Goal: Task Accomplishment & Management: Manage account settings

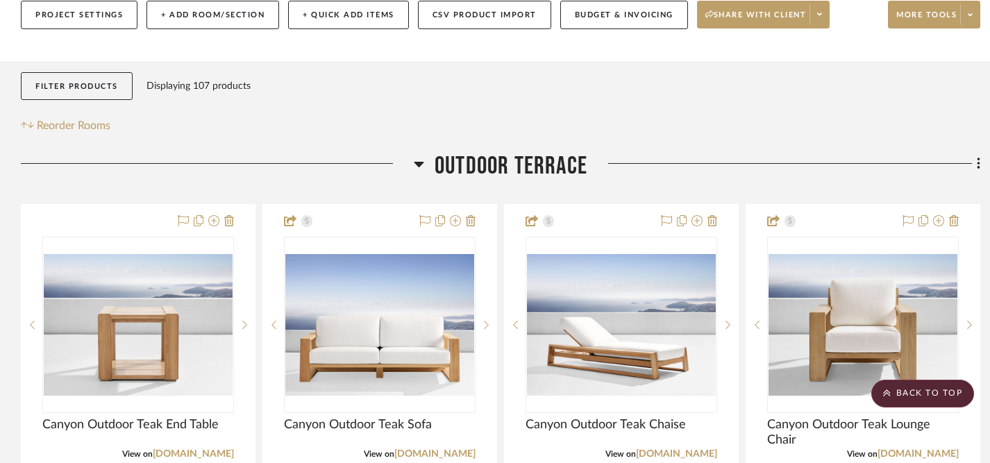
scroll to position [163, 0]
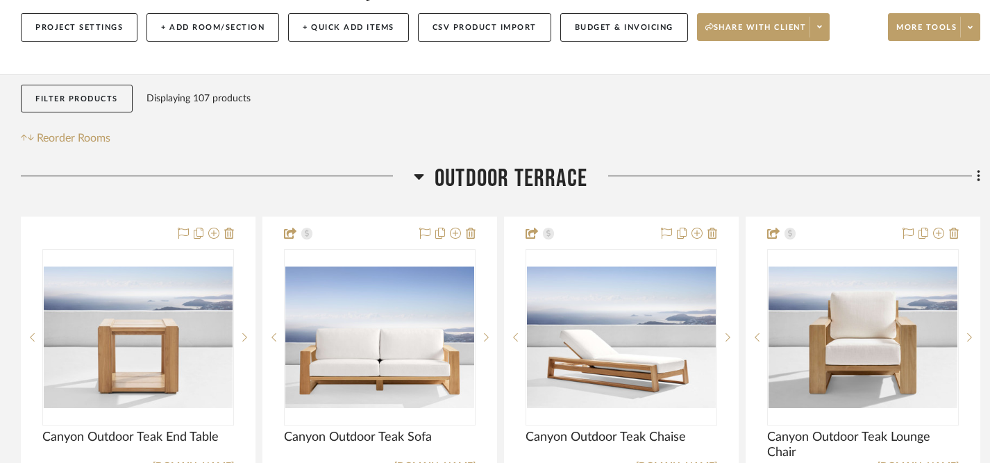
click at [417, 176] on icon at bounding box center [420, 177] width 10 height 6
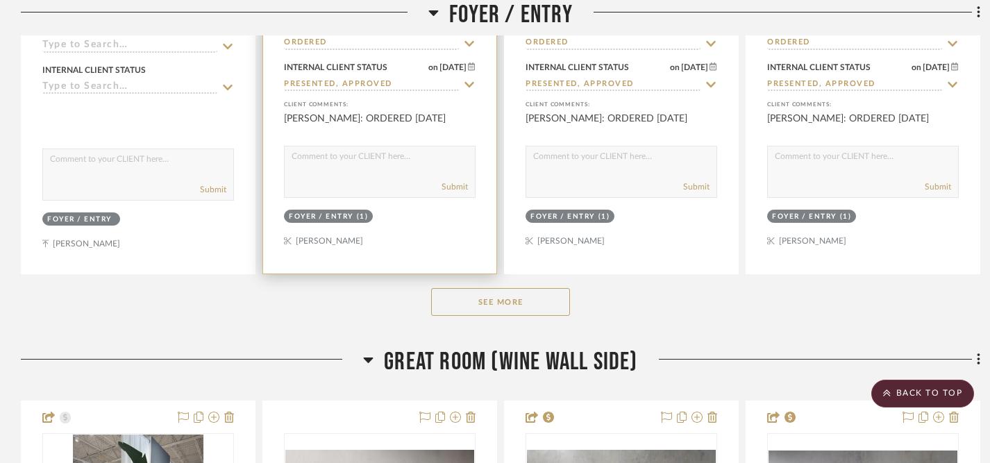
scroll to position [770, 0]
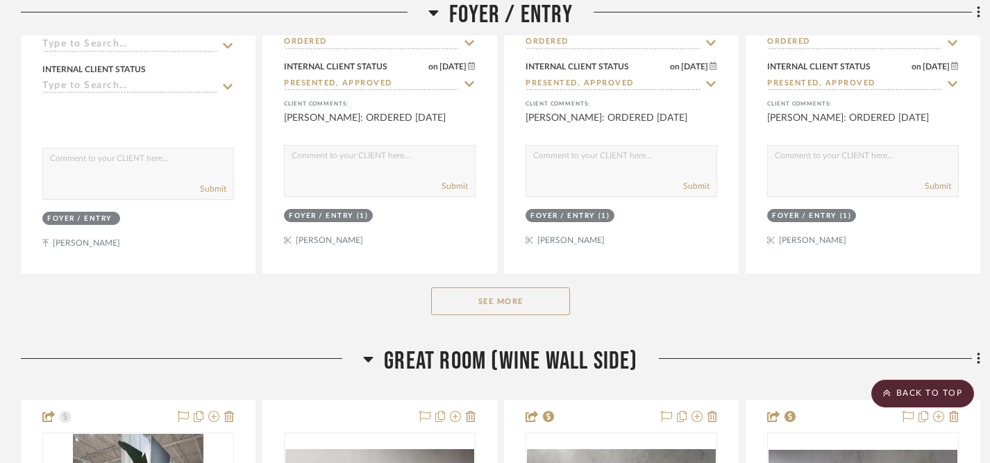
click at [509, 304] on button "See More" at bounding box center [500, 302] width 139 height 28
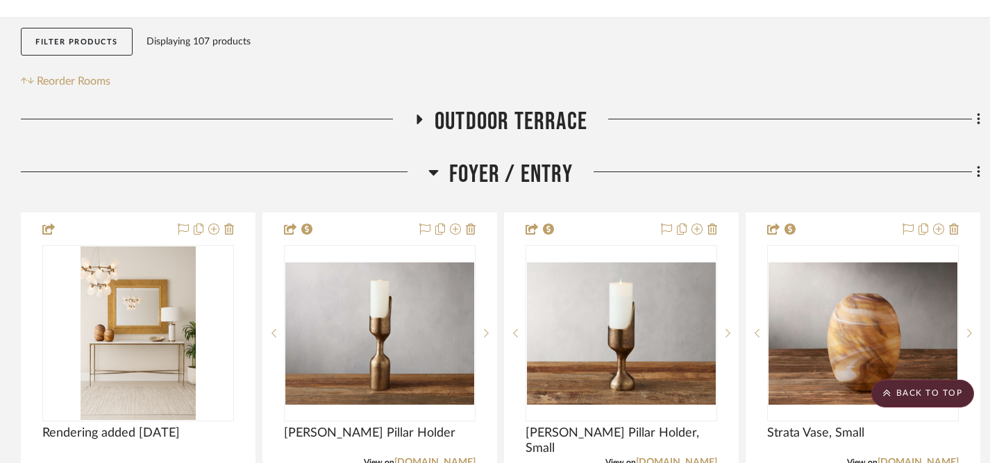
scroll to position [213, 0]
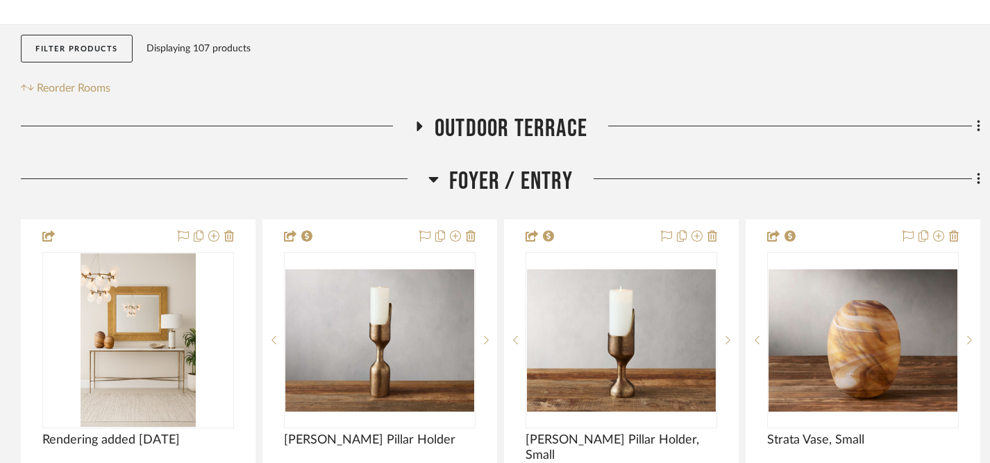
click at [433, 178] on icon at bounding box center [434, 180] width 10 height 6
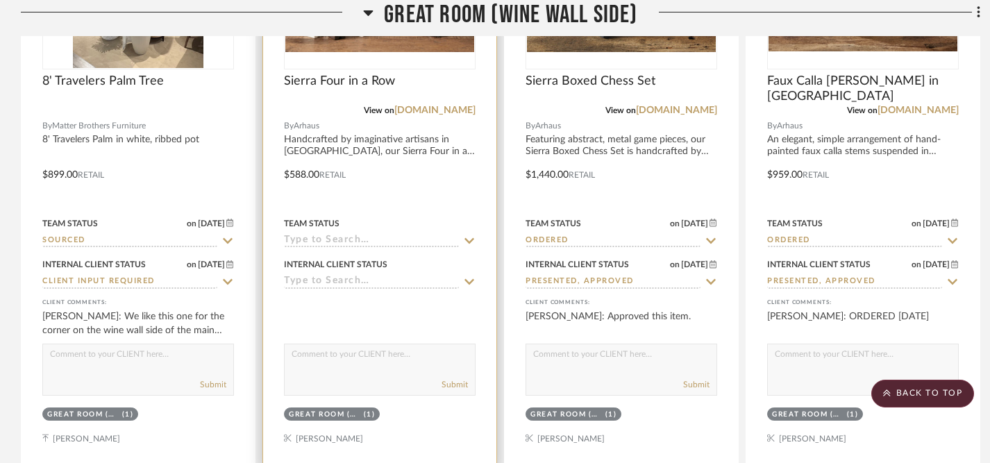
scroll to position [632, 0]
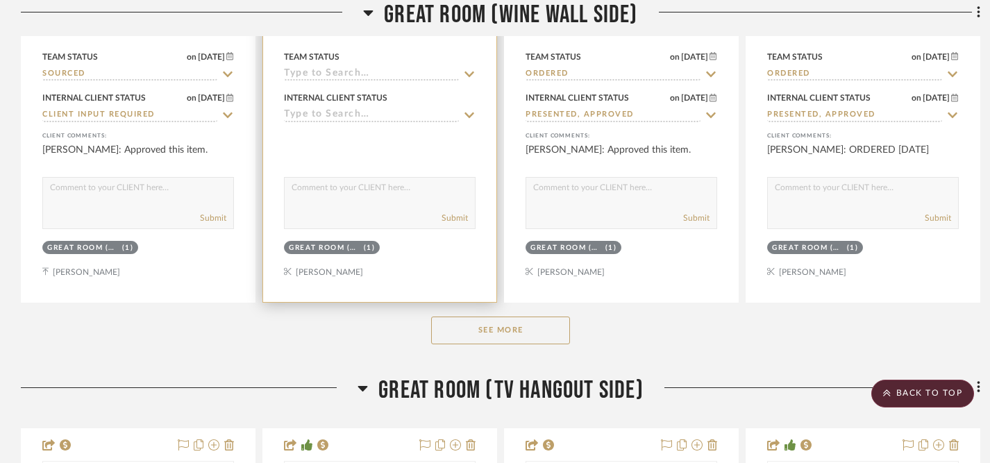
scroll to position [796, 0]
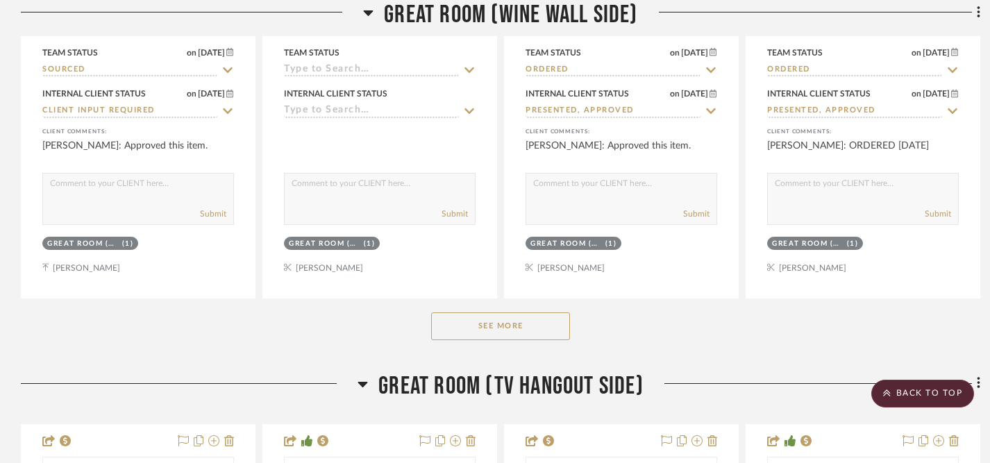
click at [484, 323] on button "See More" at bounding box center [500, 327] width 139 height 28
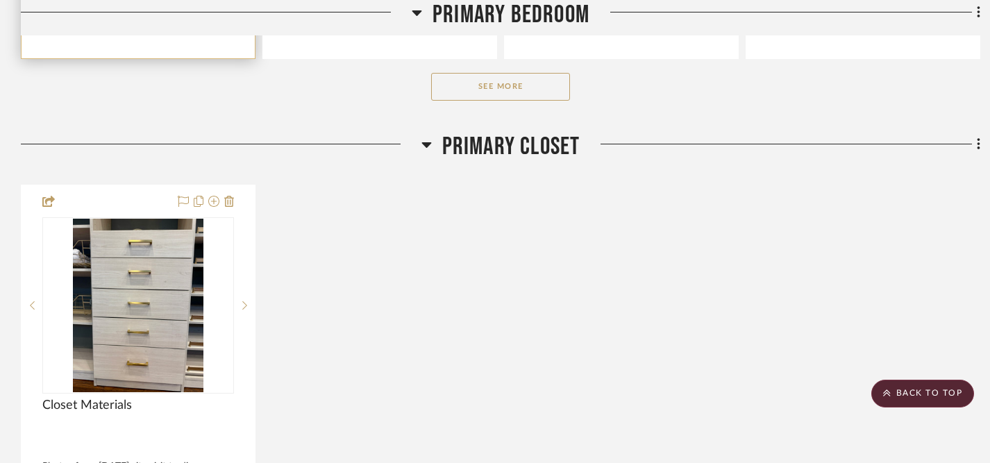
scroll to position [3744, 0]
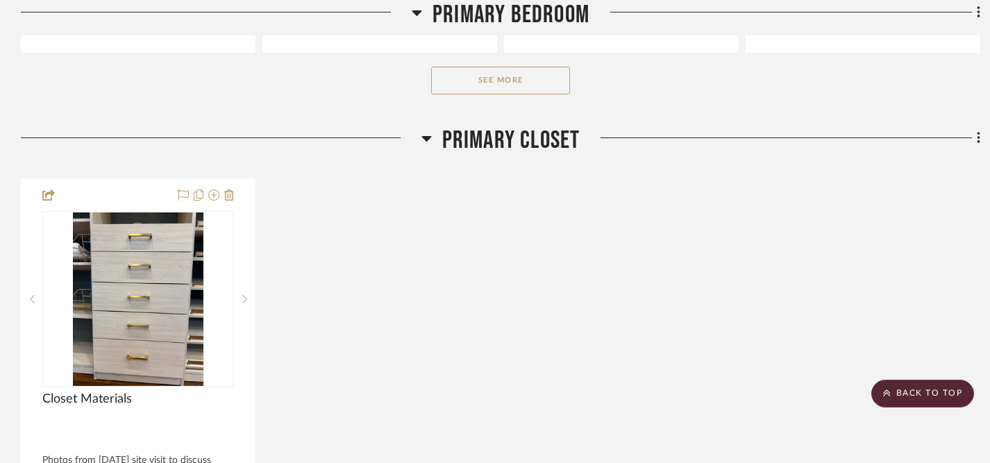
click at [492, 85] on button "See More" at bounding box center [500, 81] width 139 height 28
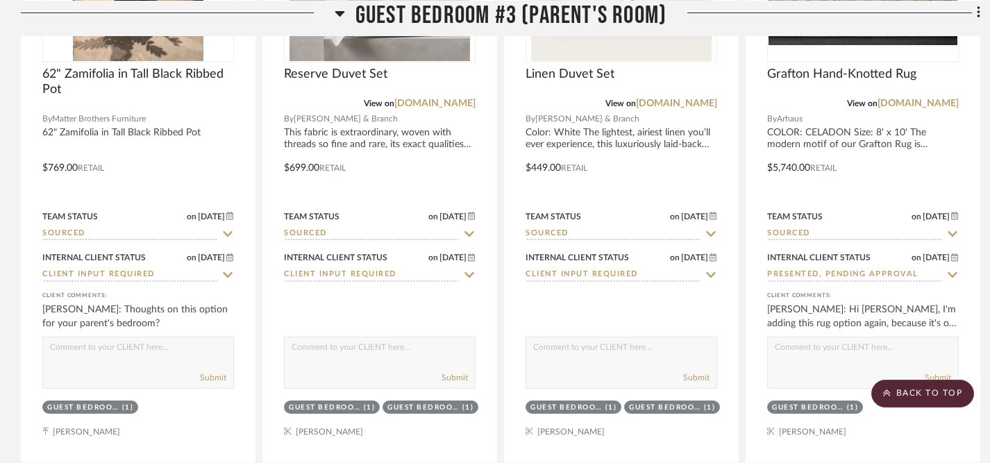
scroll to position [7474, 0]
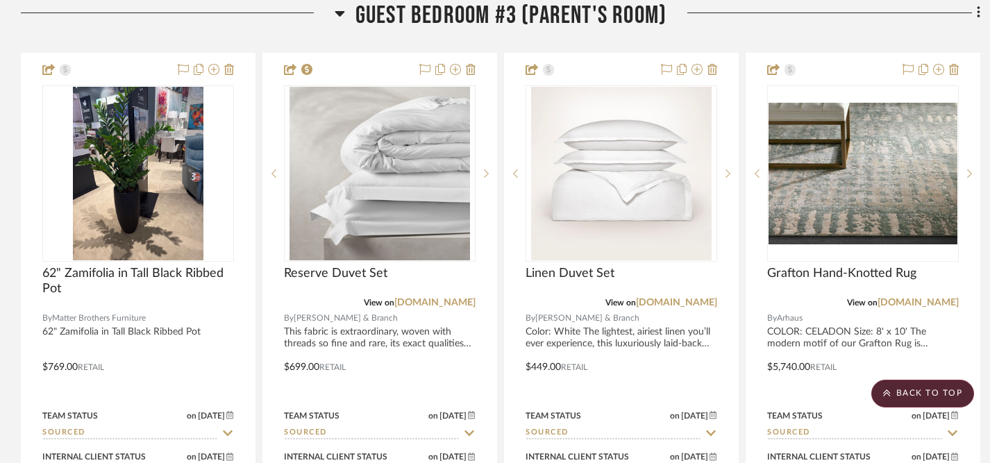
scroll to position [4787, 0]
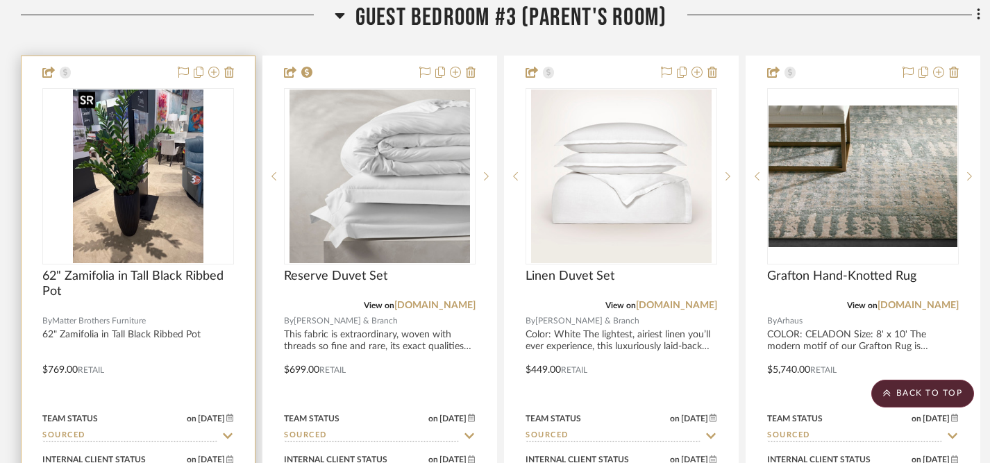
click at [123, 169] on img "0" at bounding box center [138, 177] width 131 height 174
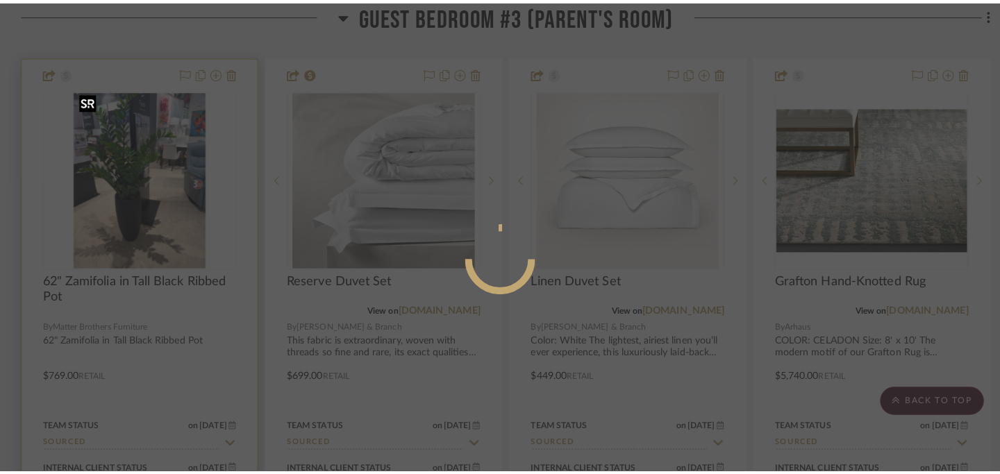
scroll to position [0, 0]
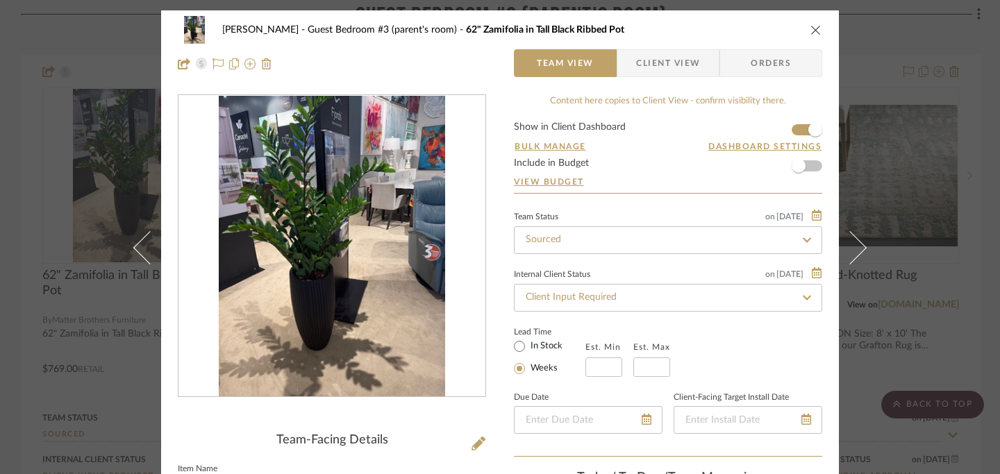
click at [811, 26] on icon "close" at bounding box center [816, 29] width 11 height 11
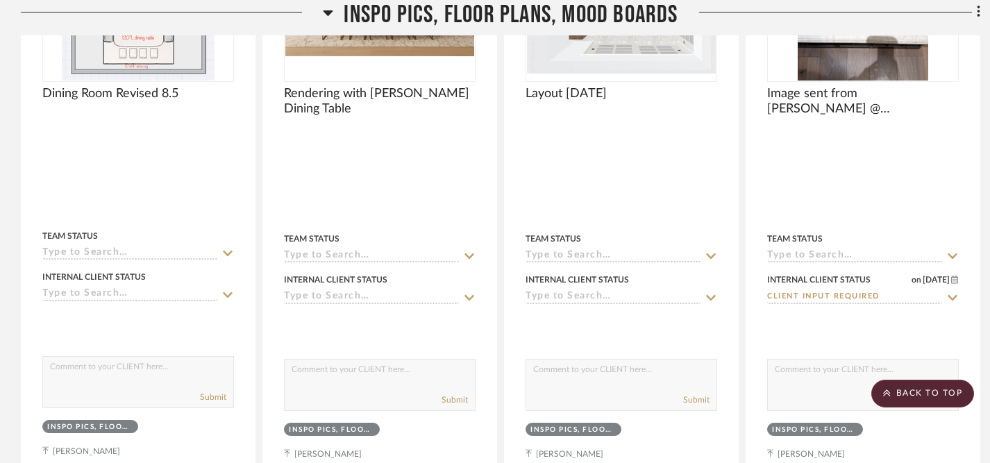
scroll to position [7157, 0]
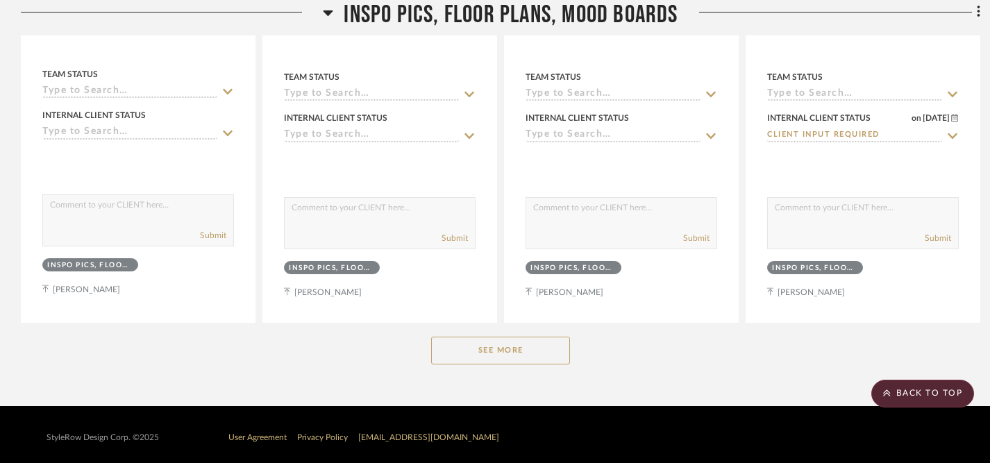
click at [547, 338] on button "See More" at bounding box center [500, 351] width 139 height 28
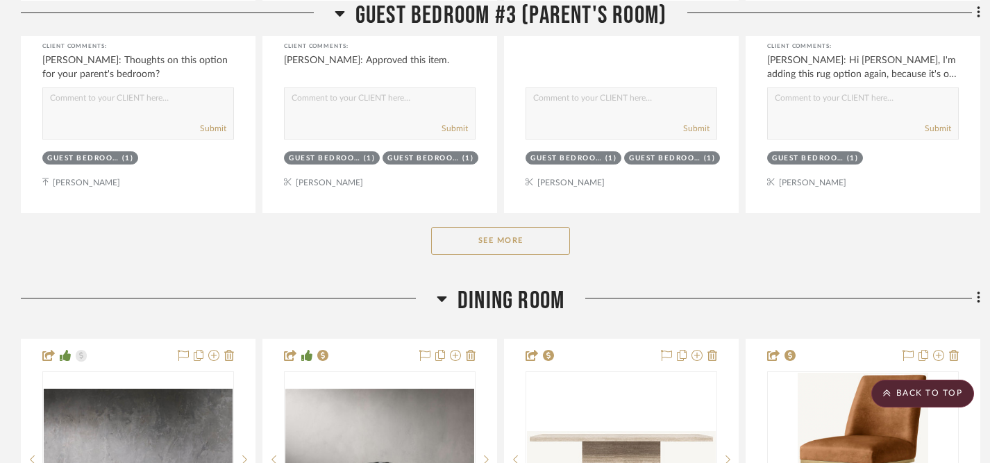
scroll to position [5224, 0]
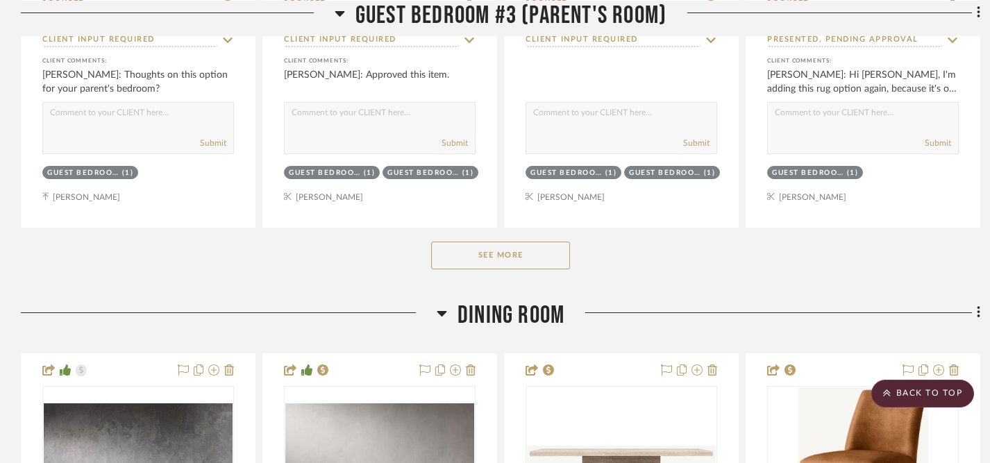
click at [515, 245] on button "See More" at bounding box center [500, 256] width 139 height 28
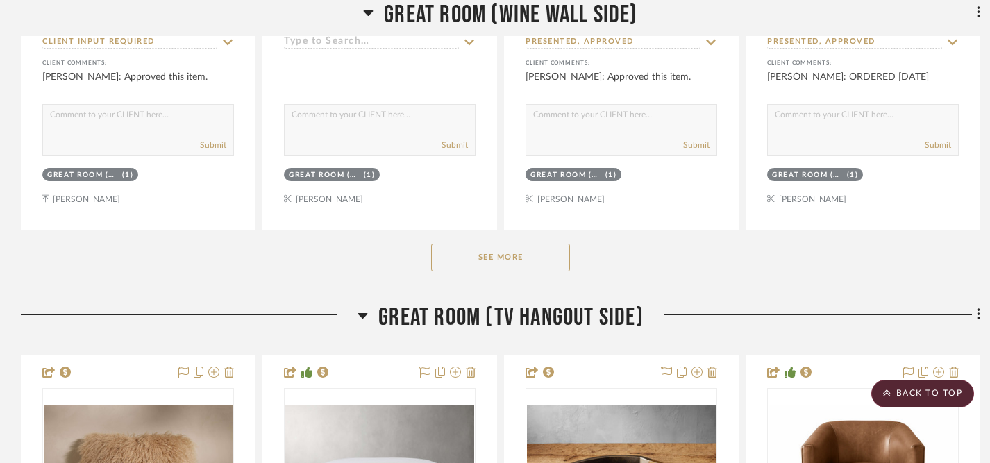
scroll to position [865, 0]
click at [515, 253] on button "See More" at bounding box center [500, 257] width 139 height 28
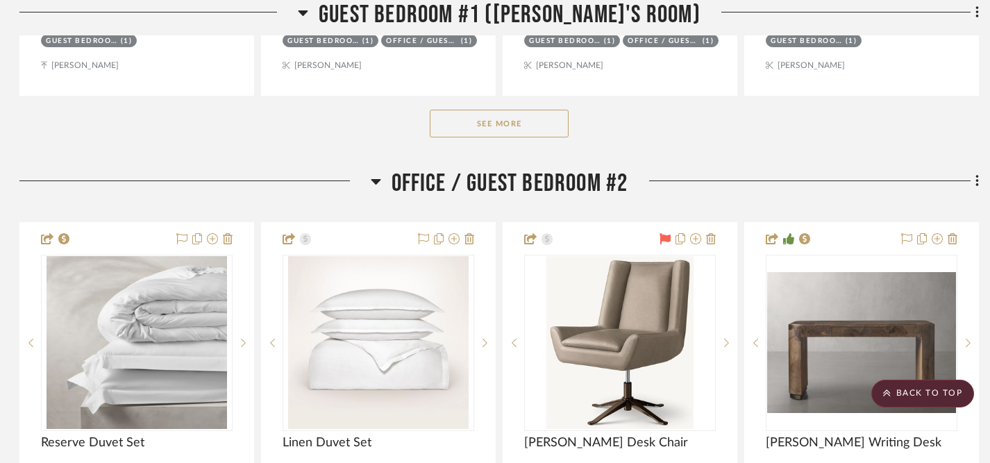
scroll to position [5127, 1]
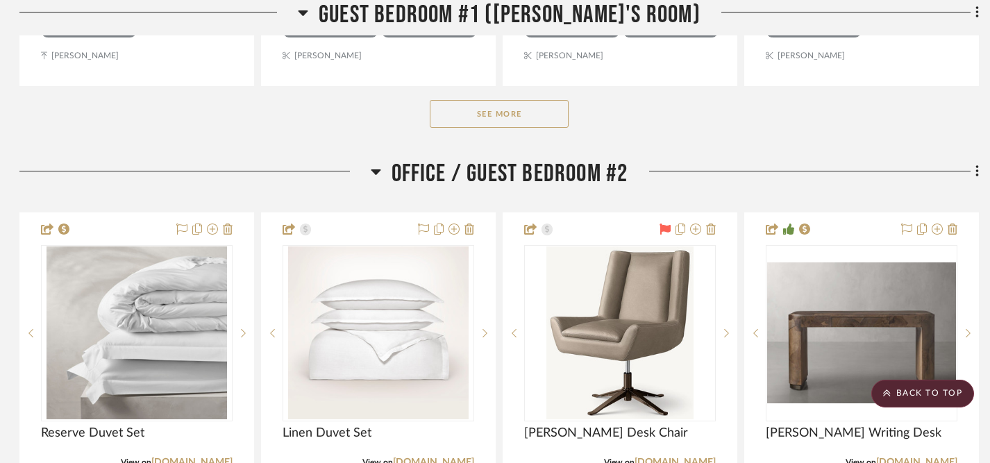
click at [499, 117] on button "See More" at bounding box center [499, 114] width 139 height 28
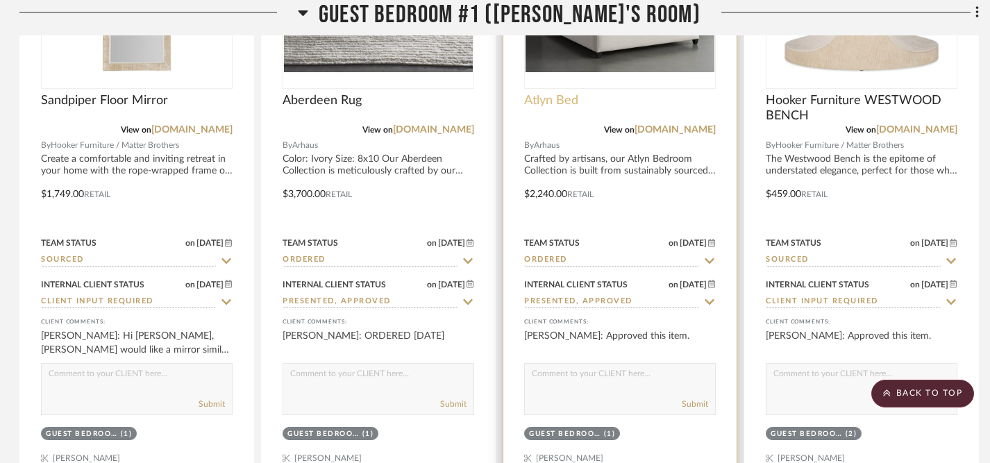
scroll to position [5342, 1]
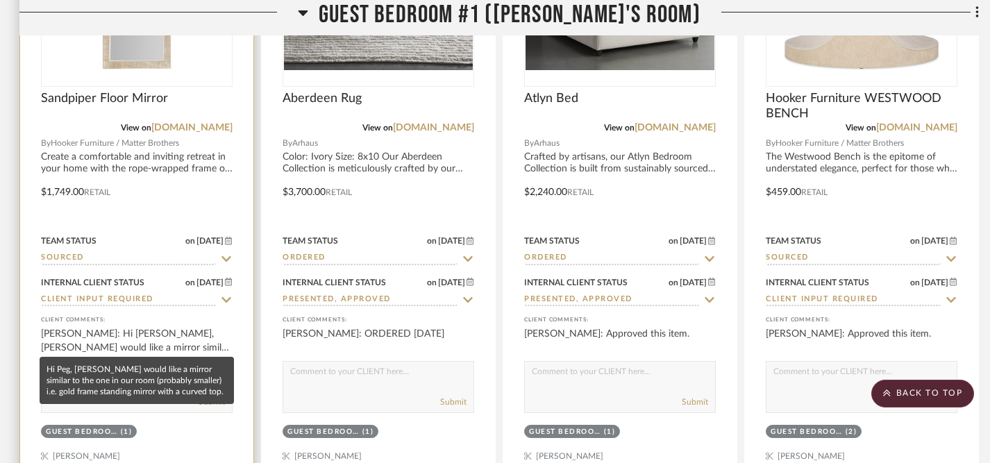
click at [144, 335] on div "Lisa Hughes: Hi Peg, Penny would like a mirror similar to the one in our room (…" at bounding box center [137, 341] width 192 height 28
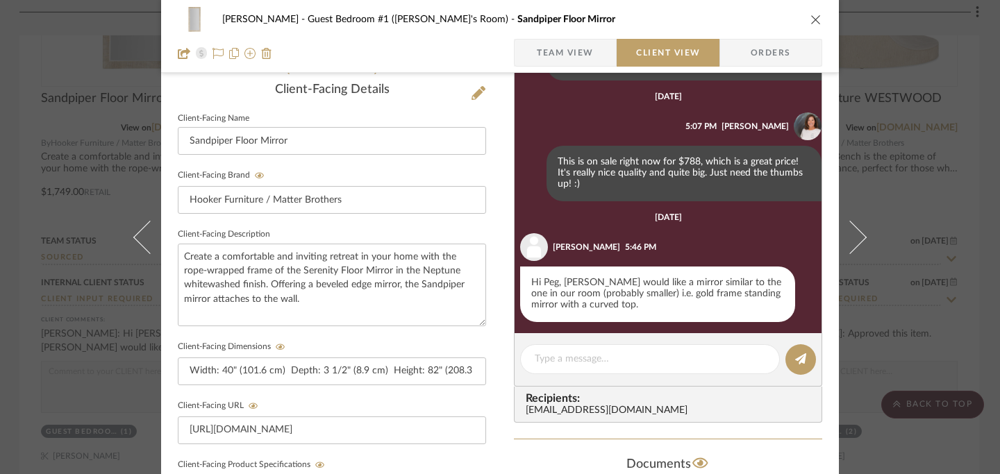
scroll to position [114, 0]
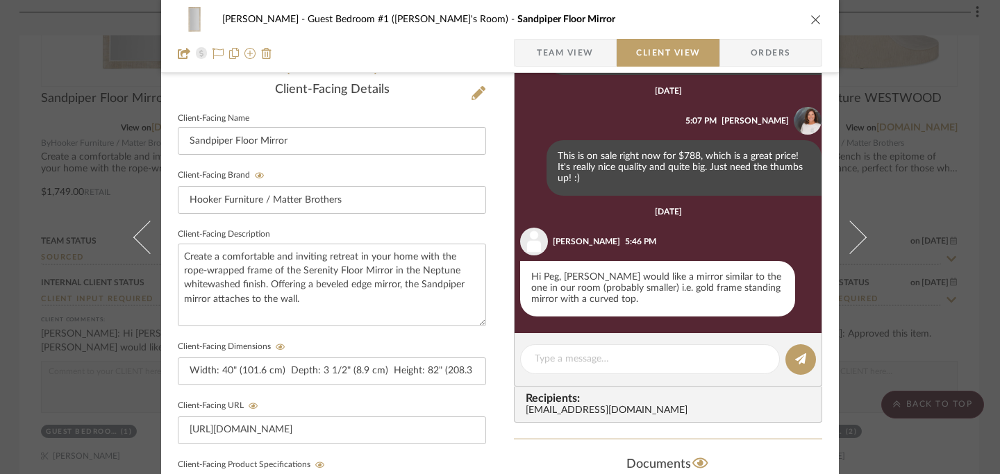
click at [811, 15] on icon "close" at bounding box center [816, 19] width 11 height 11
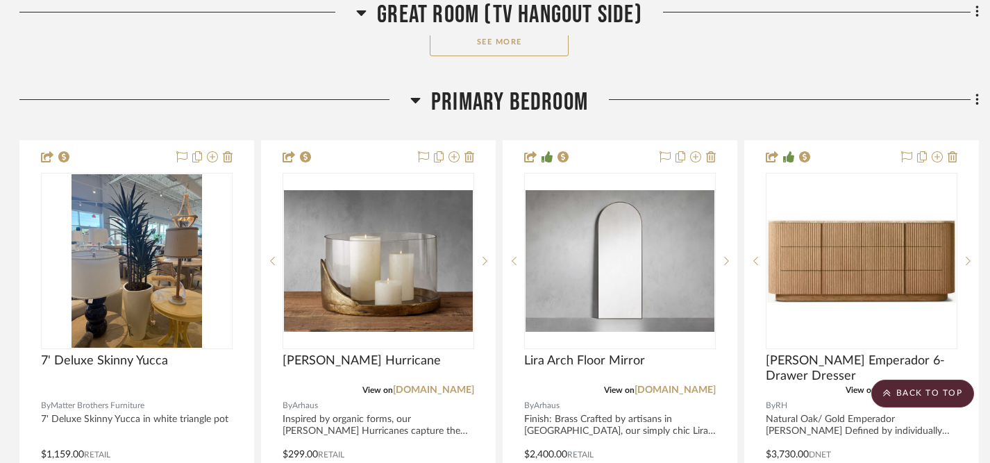
scroll to position [3077, 1]
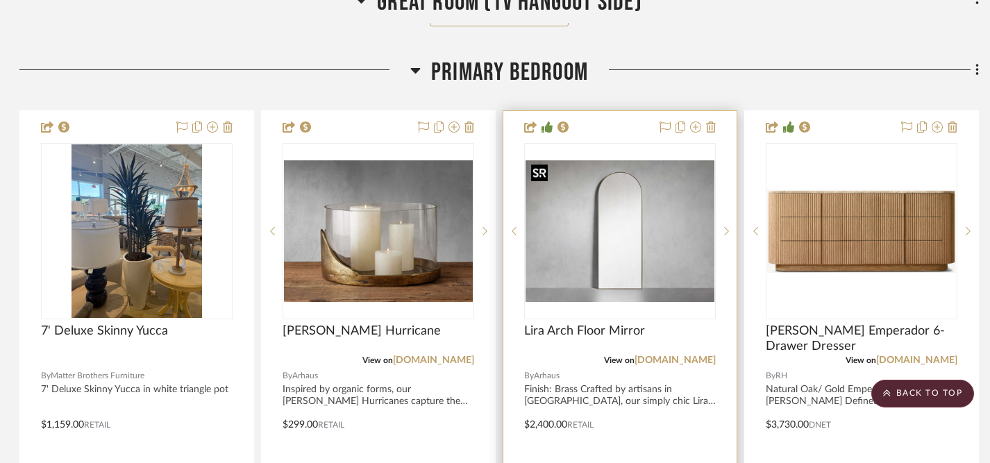
click at [606, 219] on img "0" at bounding box center [620, 231] width 189 height 142
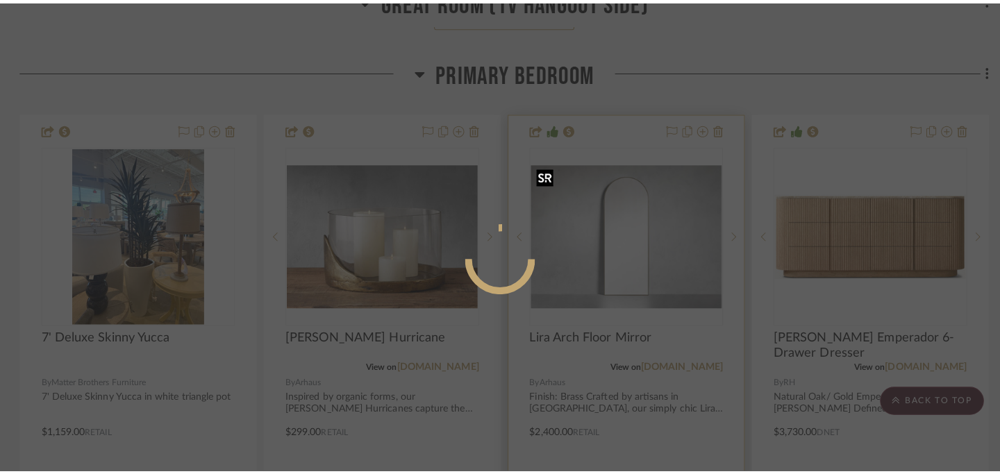
scroll to position [0, 0]
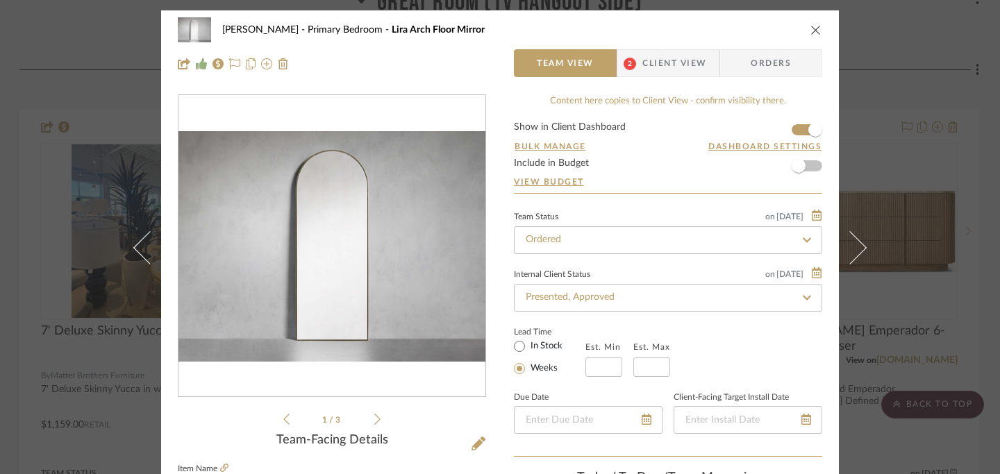
click at [378, 417] on div "1 / 3" at bounding box center [332, 260] width 308 height 333
click at [374, 419] on icon at bounding box center [377, 419] width 6 height 13
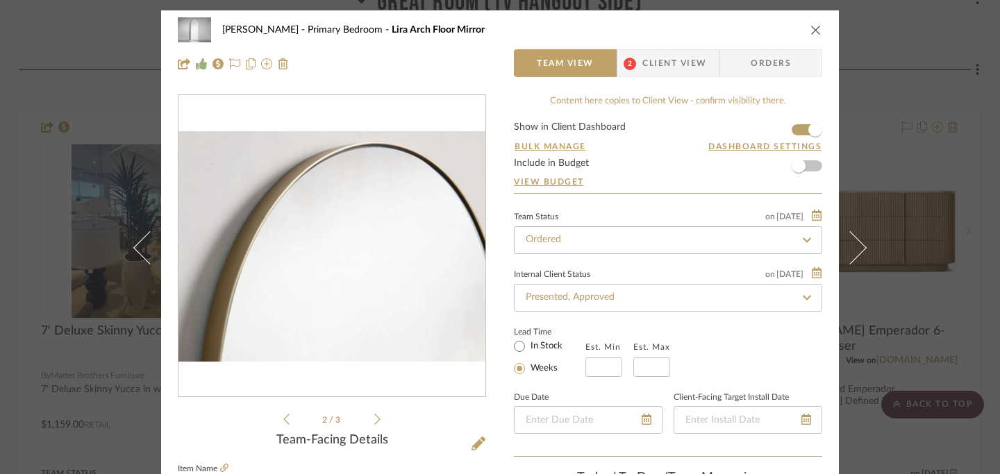
click at [374, 419] on icon at bounding box center [377, 419] width 6 height 13
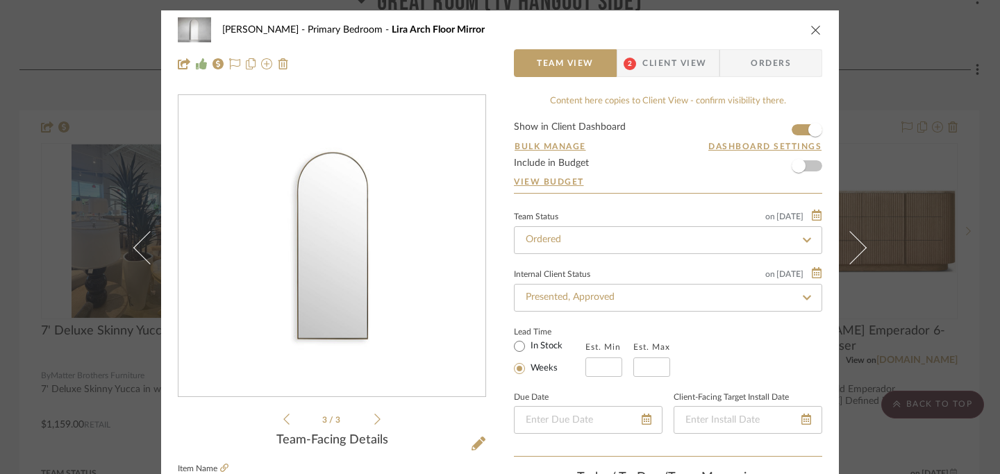
click at [815, 24] on button "close" at bounding box center [816, 30] width 13 height 13
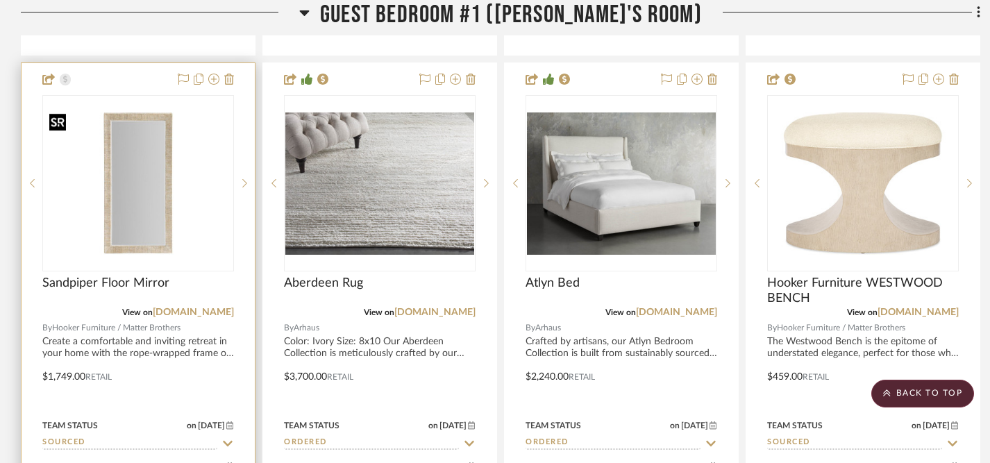
scroll to position [5151, 0]
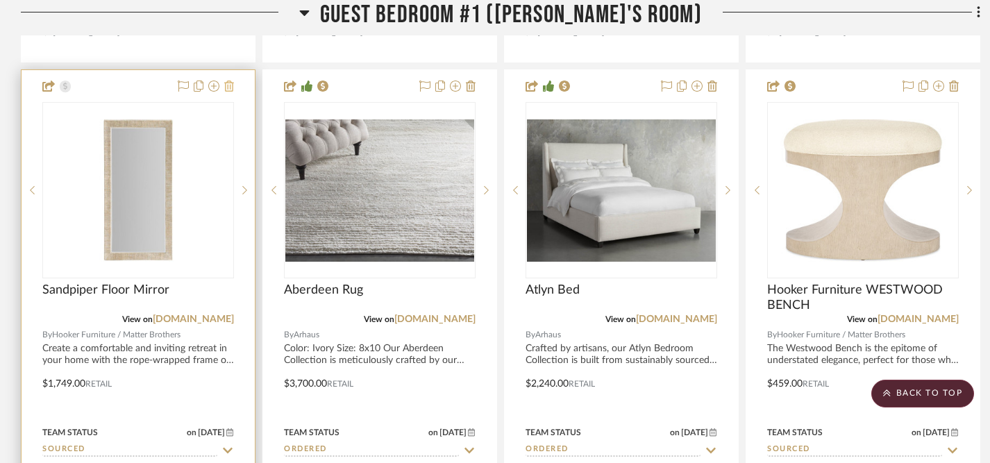
click at [231, 82] on icon at bounding box center [229, 86] width 10 height 11
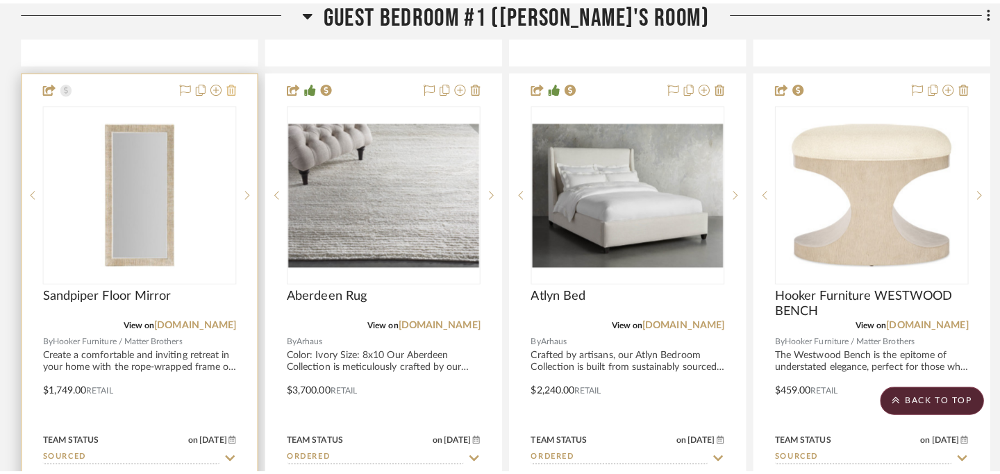
scroll to position [0, 0]
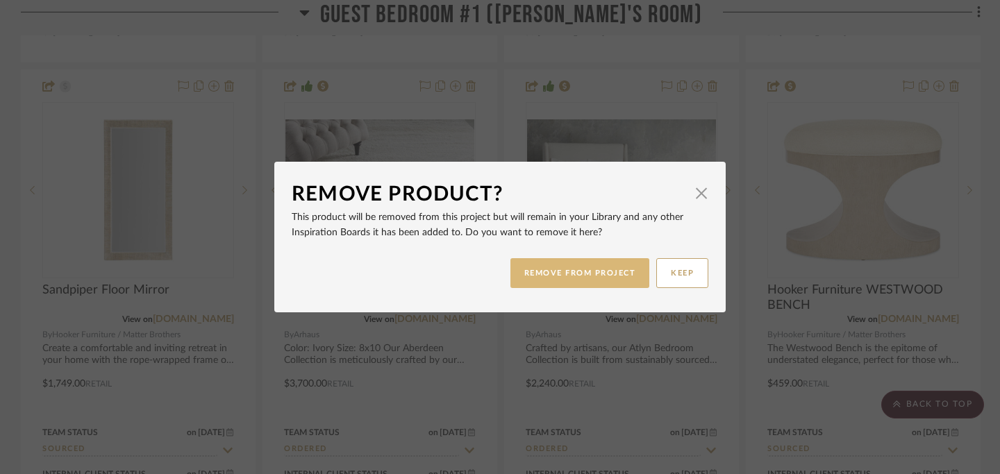
click at [556, 278] on button "REMOVE FROM PROJECT" at bounding box center [580, 273] width 140 height 30
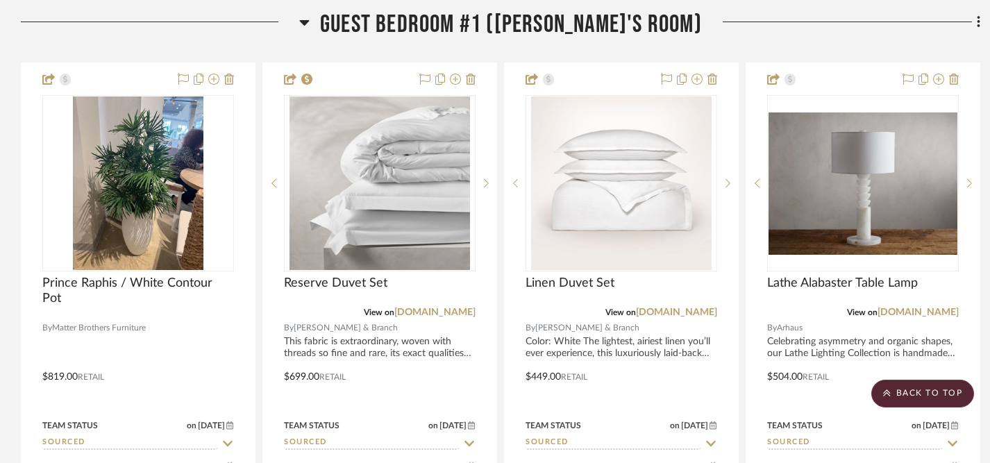
scroll to position [4544, 0]
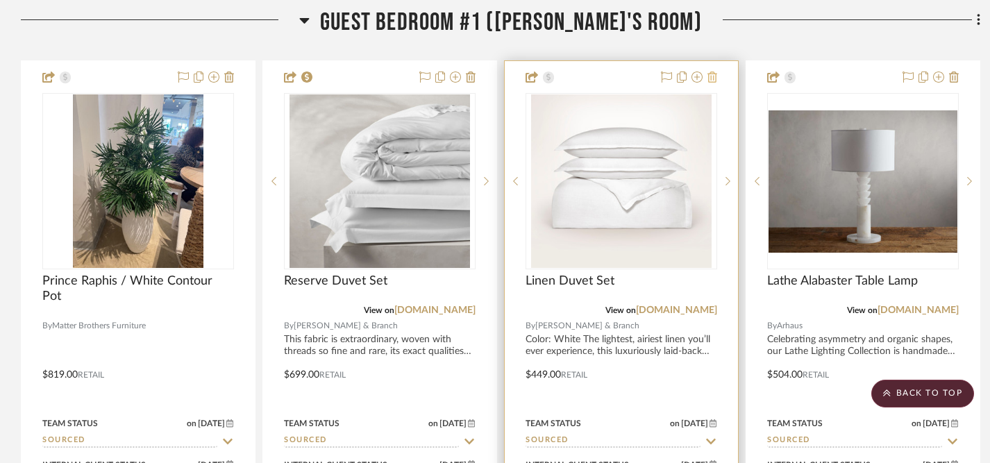
click at [715, 75] on icon at bounding box center [713, 77] width 10 height 11
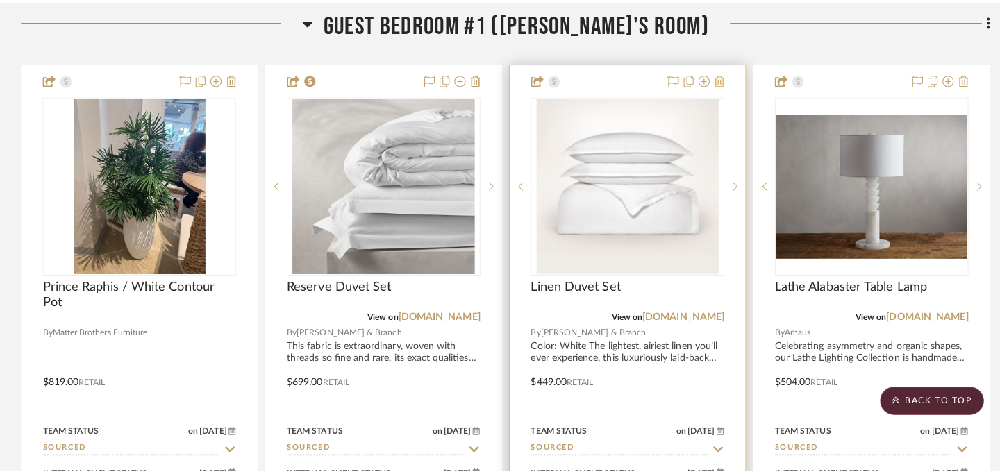
scroll to position [0, 0]
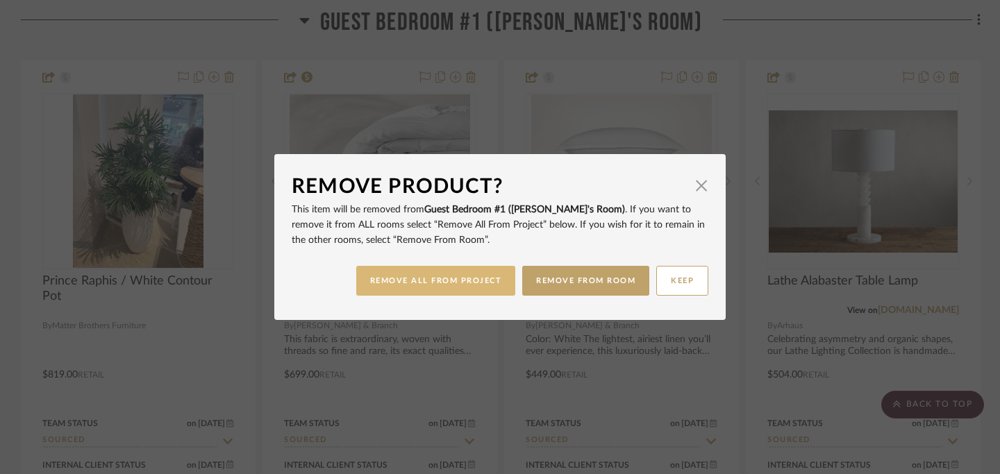
click at [478, 282] on button "REMOVE ALL FROM PROJECT" at bounding box center [436, 281] width 160 height 30
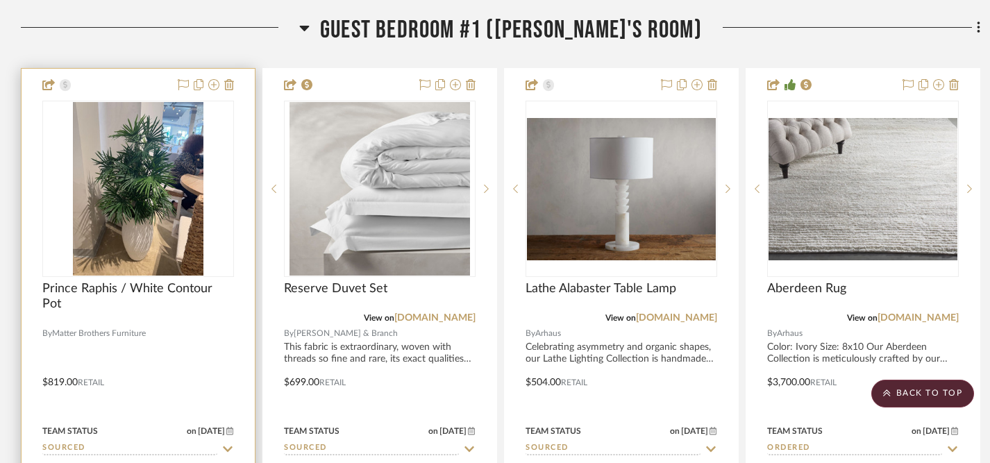
scroll to position [4531, 0]
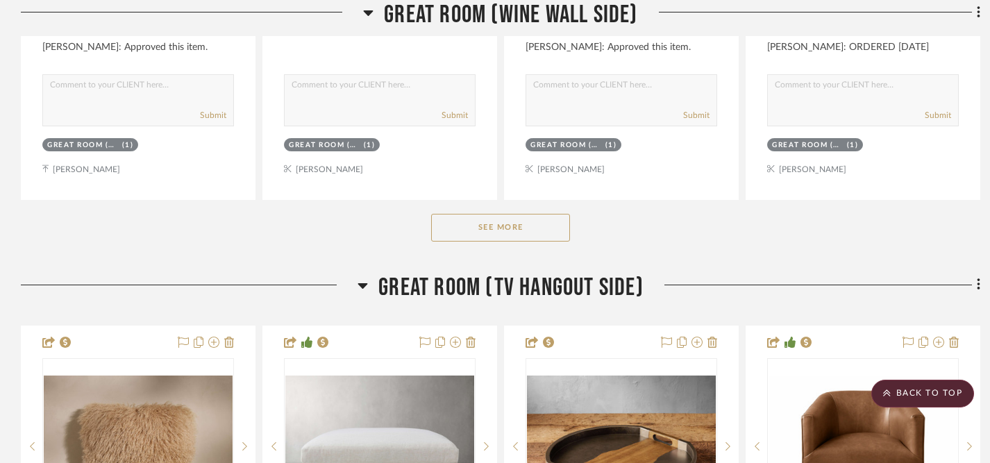
scroll to position [911, 0]
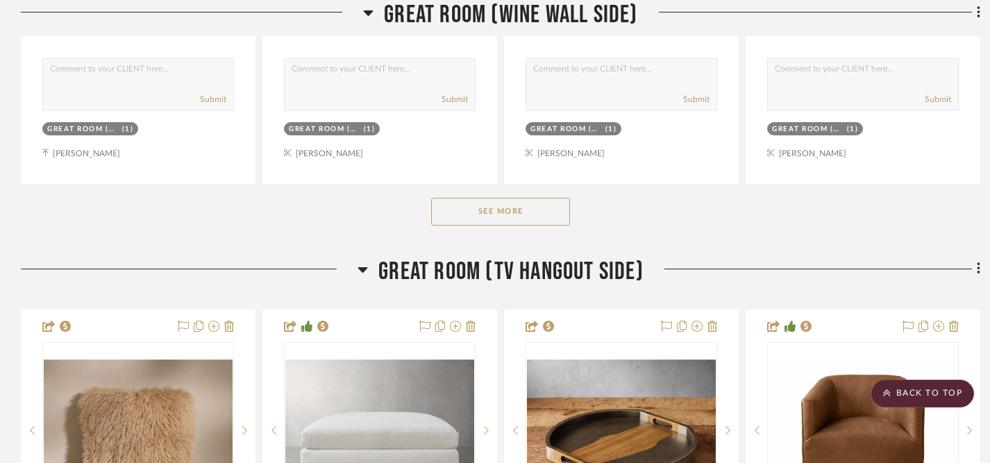
click at [480, 210] on button "See More" at bounding box center [500, 212] width 139 height 28
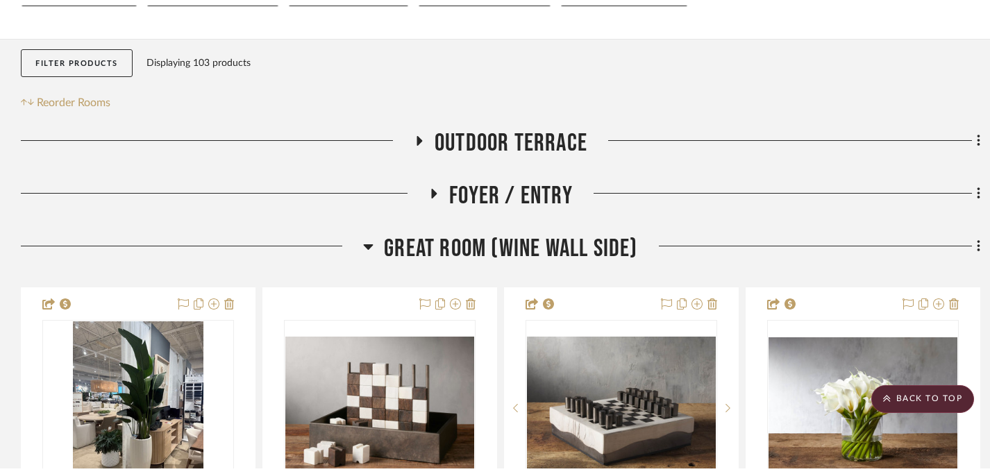
scroll to position [0, 0]
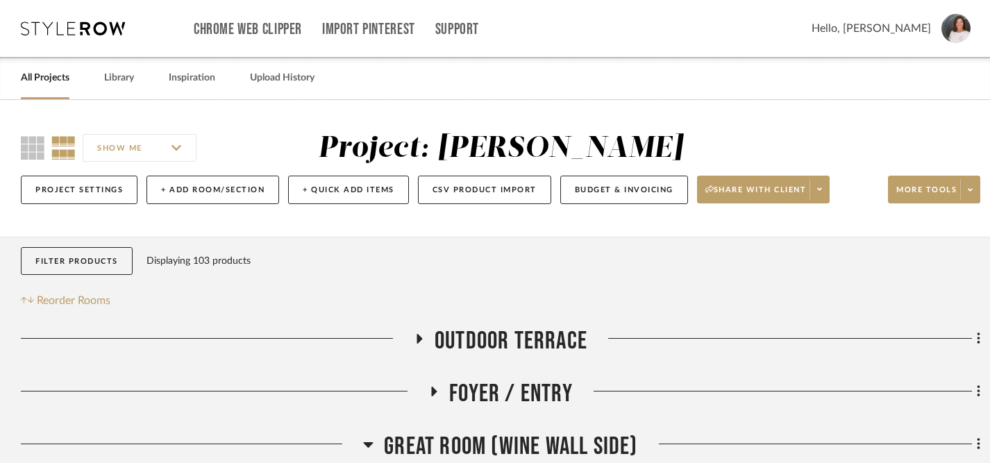
click at [58, 81] on link "All Projects" at bounding box center [45, 78] width 49 height 19
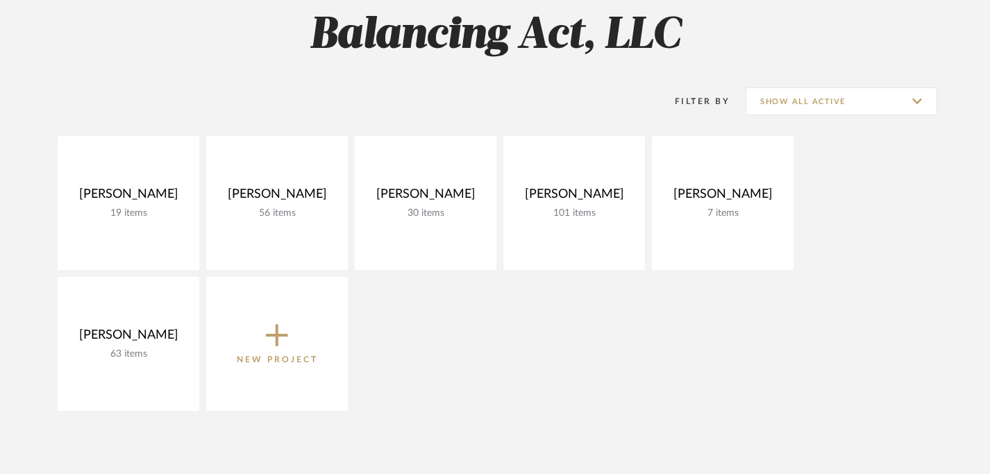
scroll to position [126, 0]
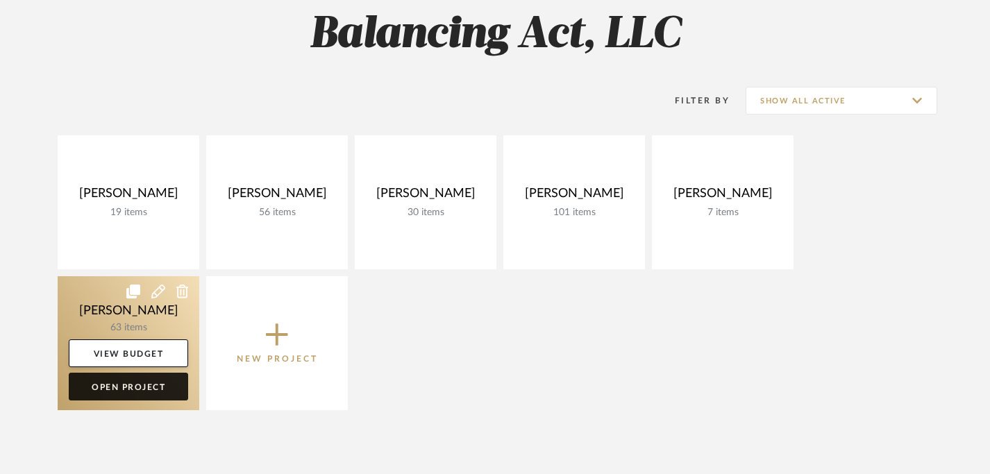
click at [125, 382] on link "Open Project" at bounding box center [128, 387] width 119 height 28
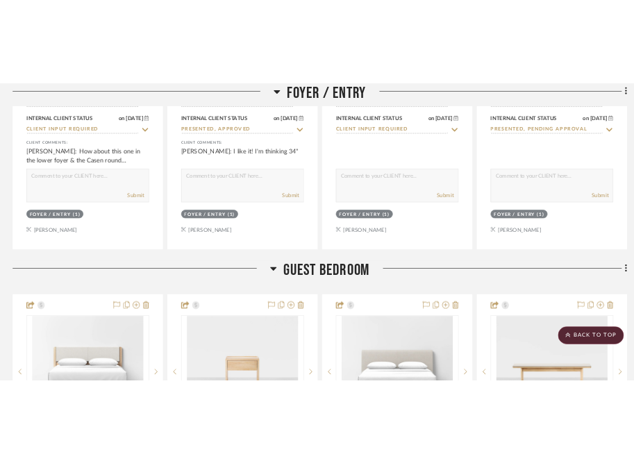
scroll to position [2805, 1]
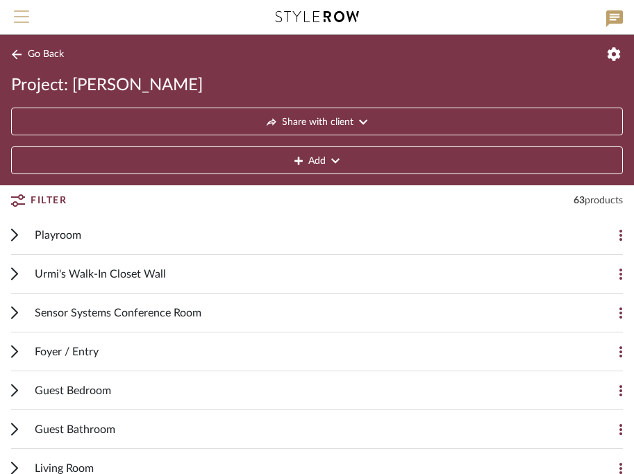
click at [26, 19] on span "Menu" at bounding box center [21, 20] width 15 height 21
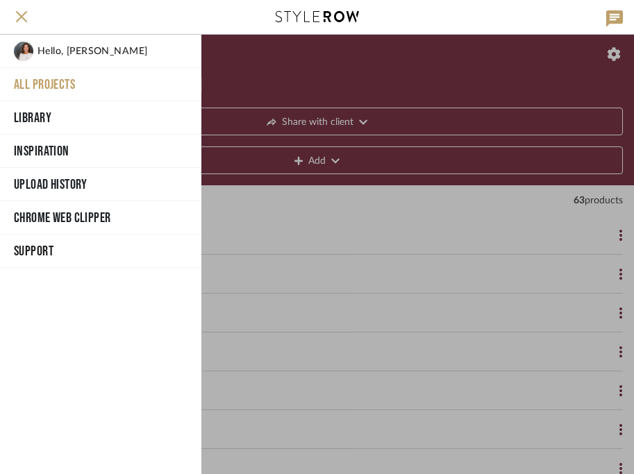
click at [69, 82] on button "All Projects" at bounding box center [100, 84] width 201 height 33
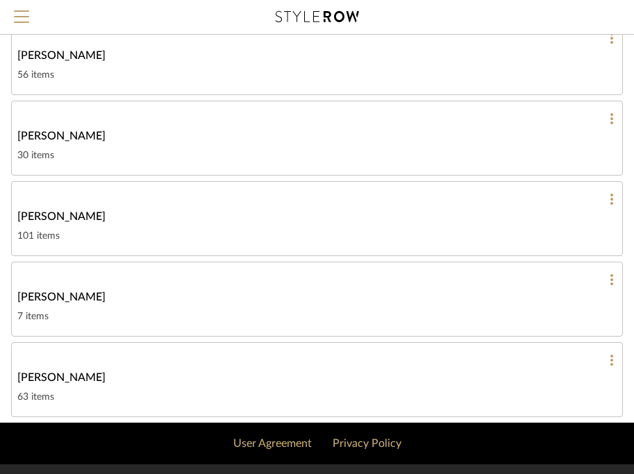
scroll to position [244, 0]
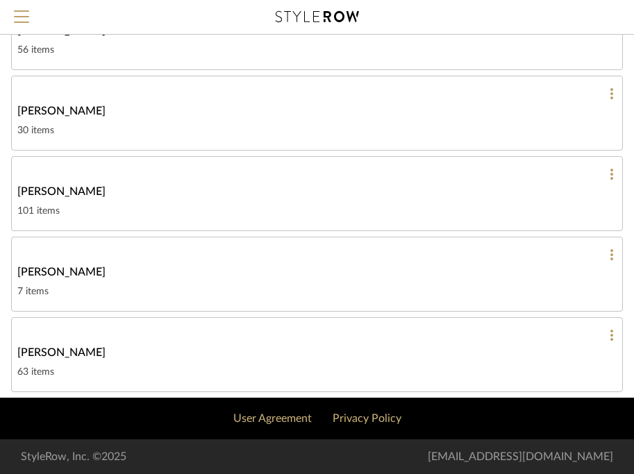
click at [53, 194] on span "Lisa Hughes" at bounding box center [61, 191] width 88 height 17
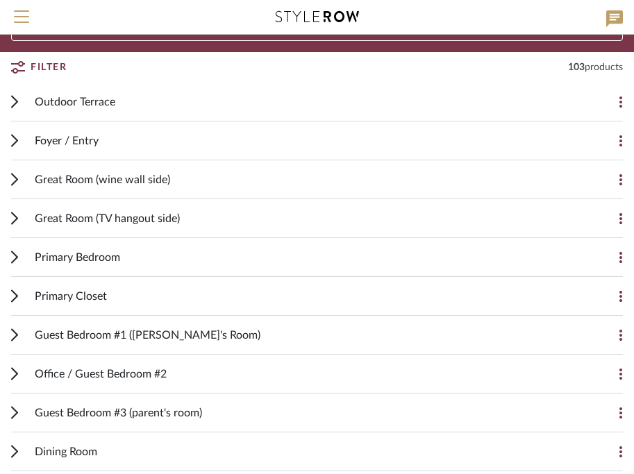
scroll to position [132, 0]
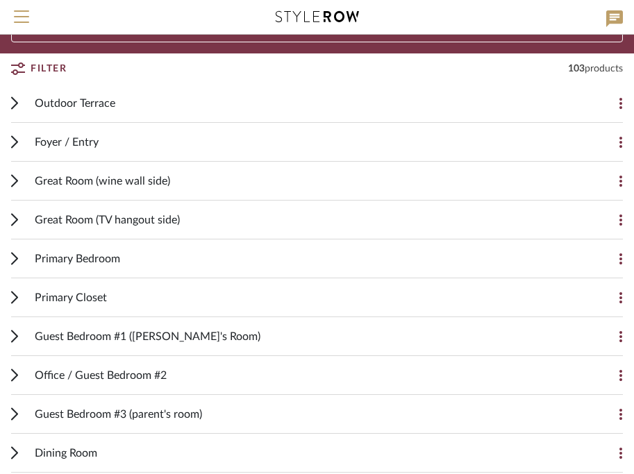
click at [92, 144] on span "Foyer / Entry" at bounding box center [67, 142] width 64 height 17
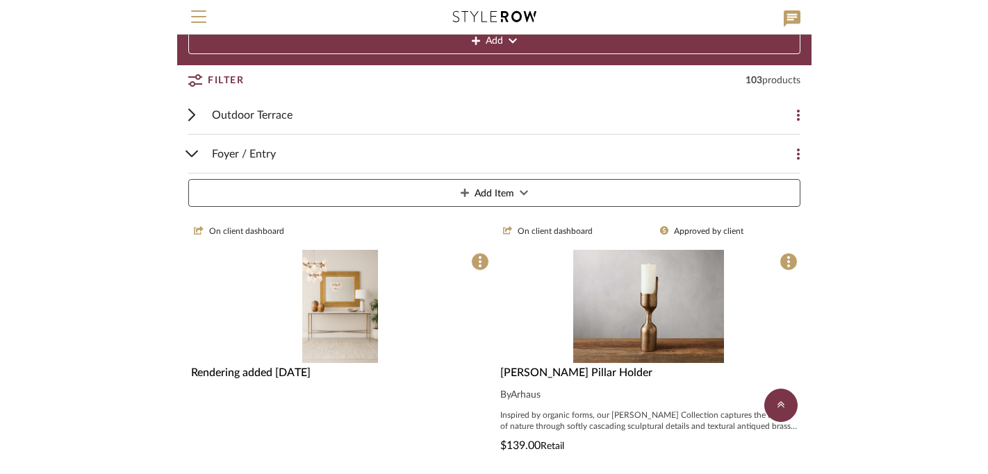
scroll to position [104, 0]
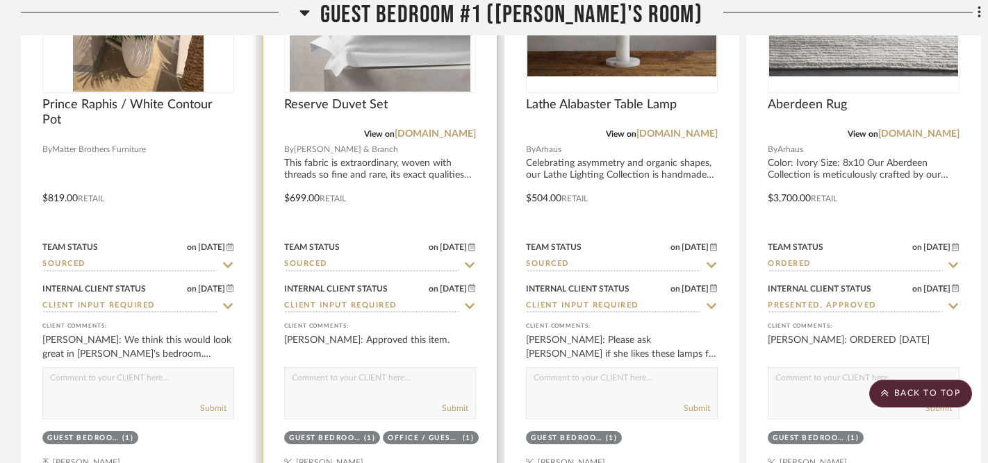
scroll to position [3499, 0]
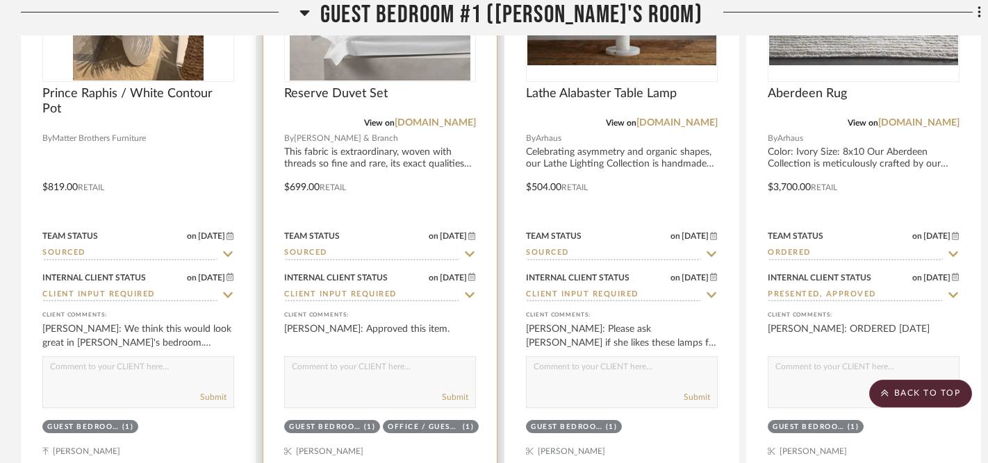
click at [470, 249] on icon at bounding box center [469, 254] width 13 height 11
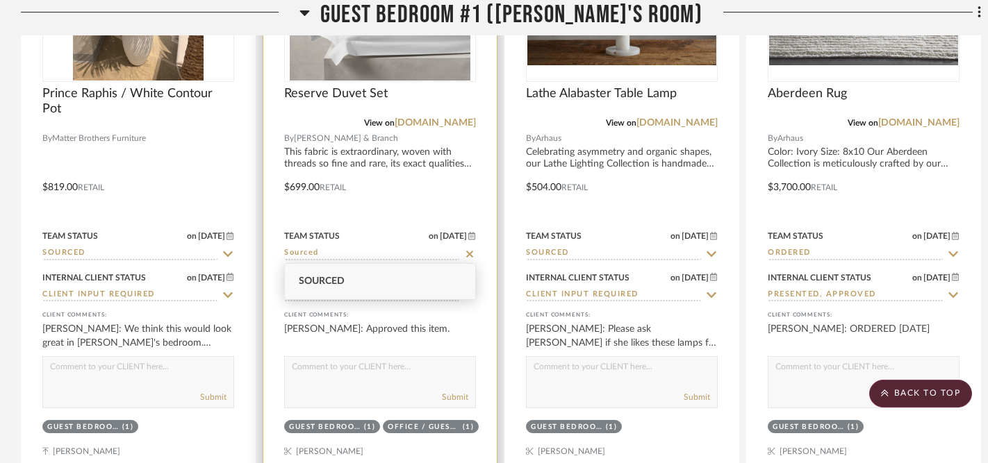
click at [472, 251] on icon at bounding box center [469, 254] width 13 height 11
type input "[DATE]"
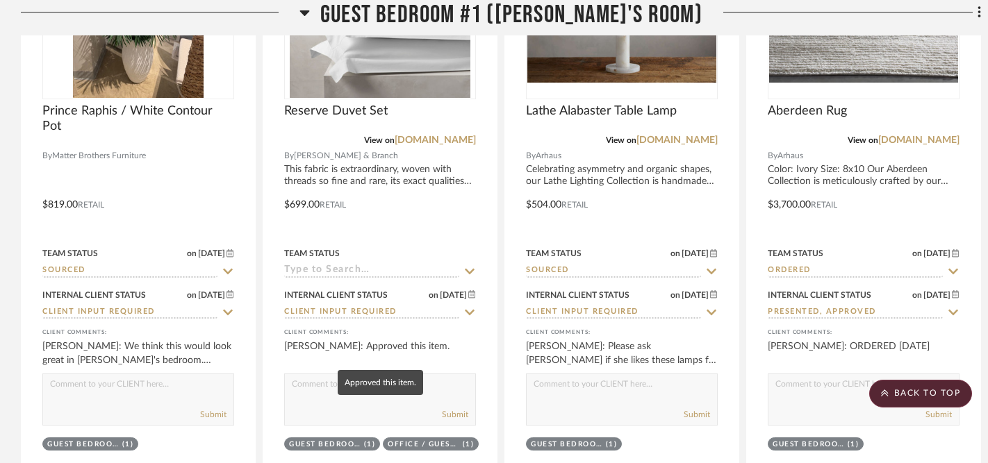
scroll to position [3490, 0]
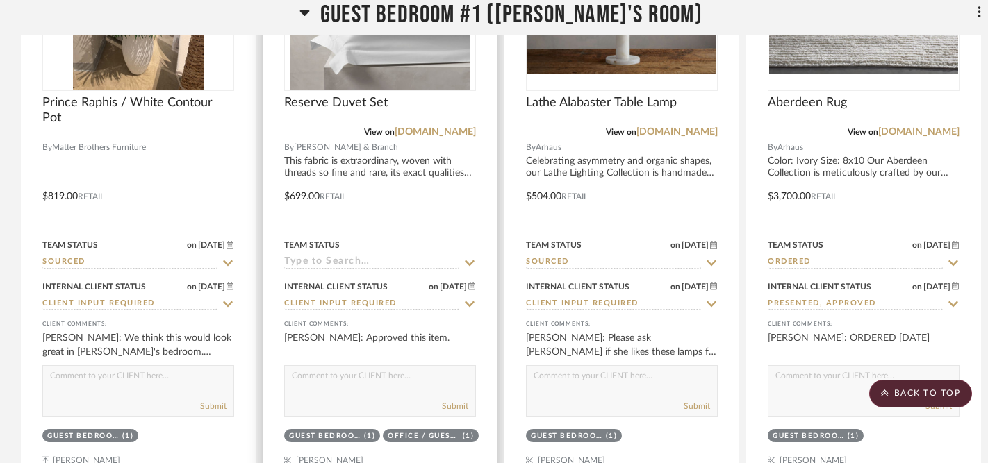
click at [469, 264] on icon at bounding box center [469, 263] width 13 height 11
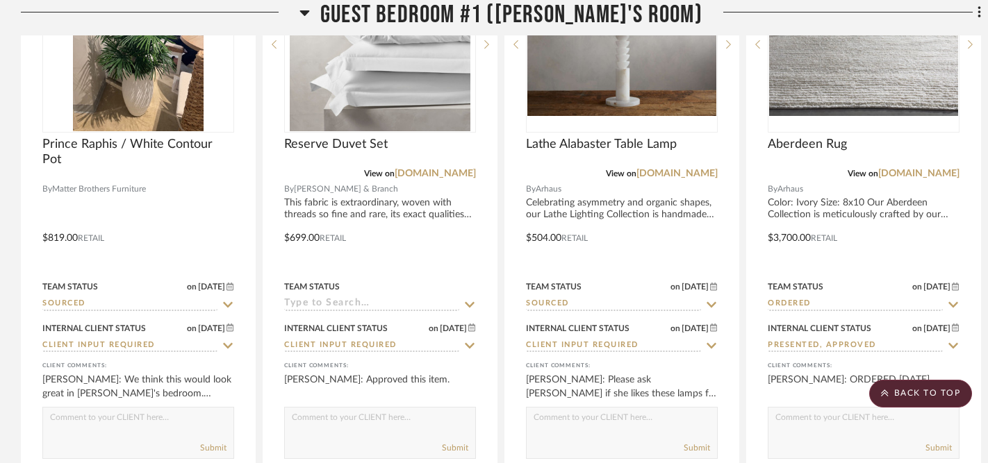
scroll to position [3450, 0]
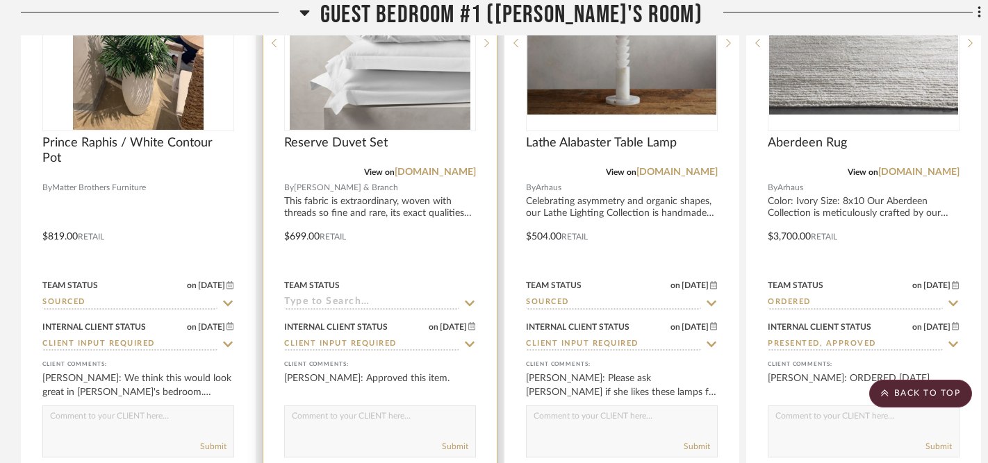
click at [469, 298] on icon at bounding box center [469, 303] width 13 height 11
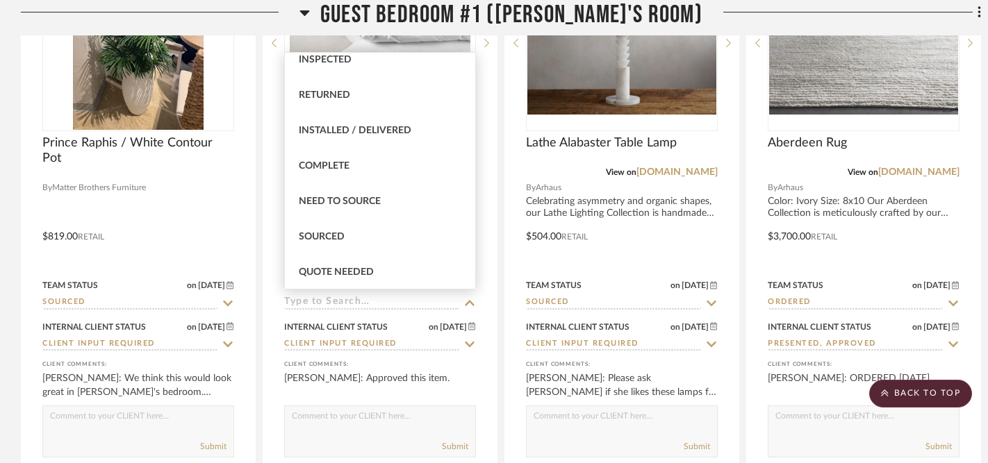
scroll to position [298, 0]
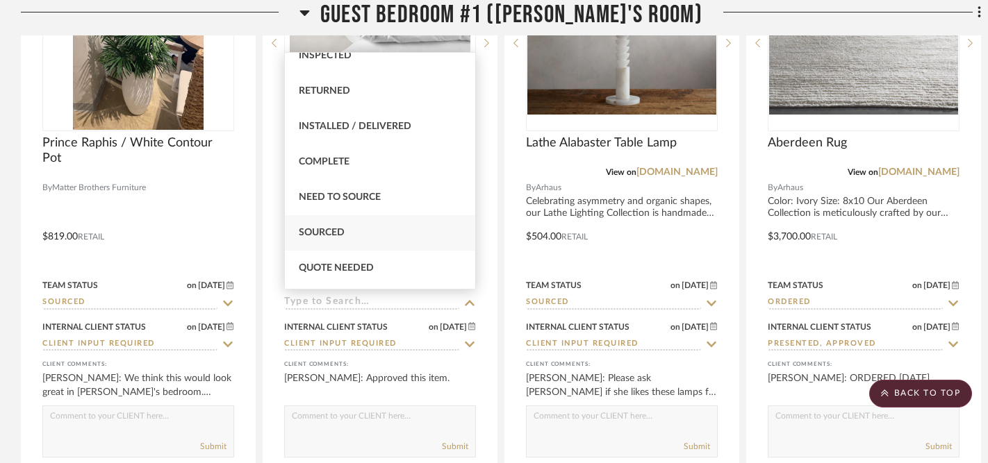
click at [326, 233] on span "Sourced" at bounding box center [322, 233] width 46 height 10
type input "Sourced"
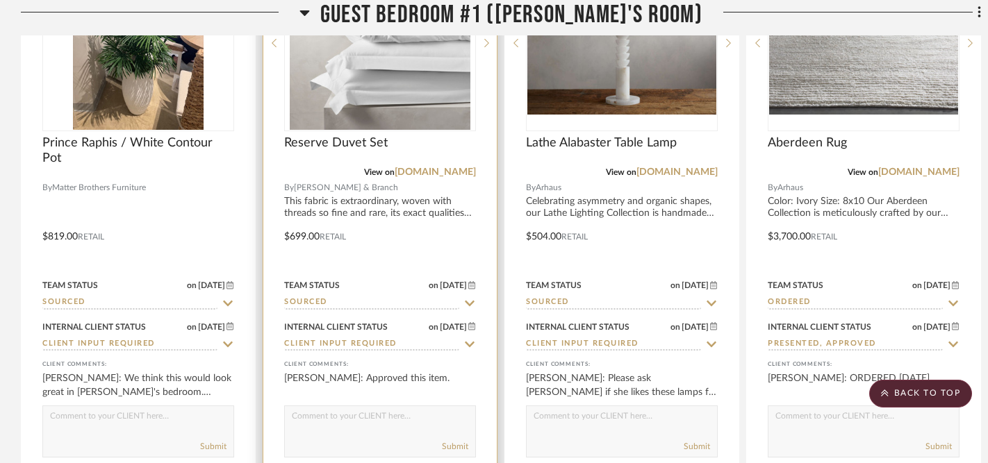
click at [470, 341] on icon at bounding box center [469, 344] width 13 height 11
click at [470, 342] on icon at bounding box center [469, 344] width 7 height 7
type input "[DATE]"
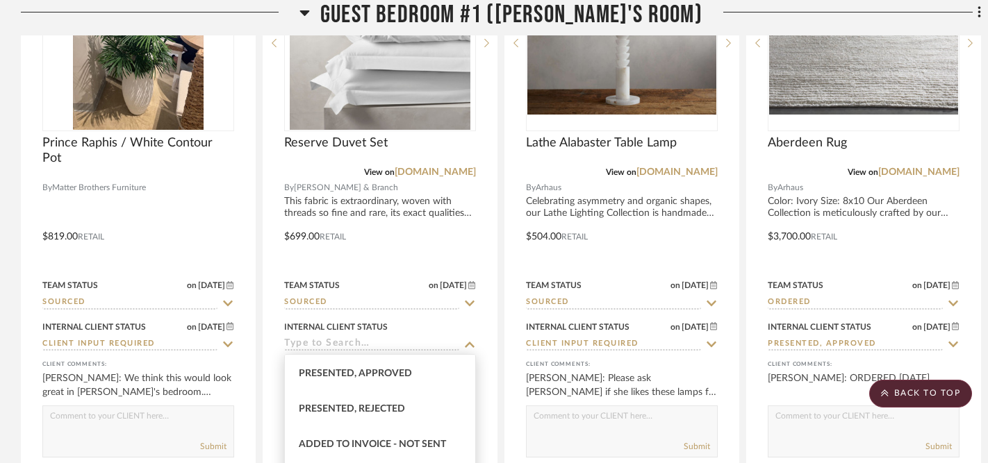
scroll to position [181, 0]
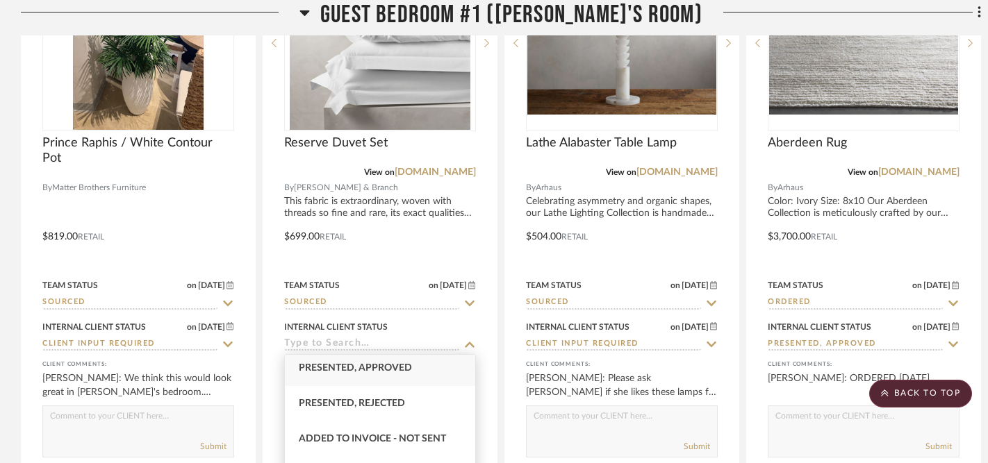
click at [381, 367] on span "Presented, Approved" at bounding box center [355, 368] width 113 height 10
type input "Presented, Approved"
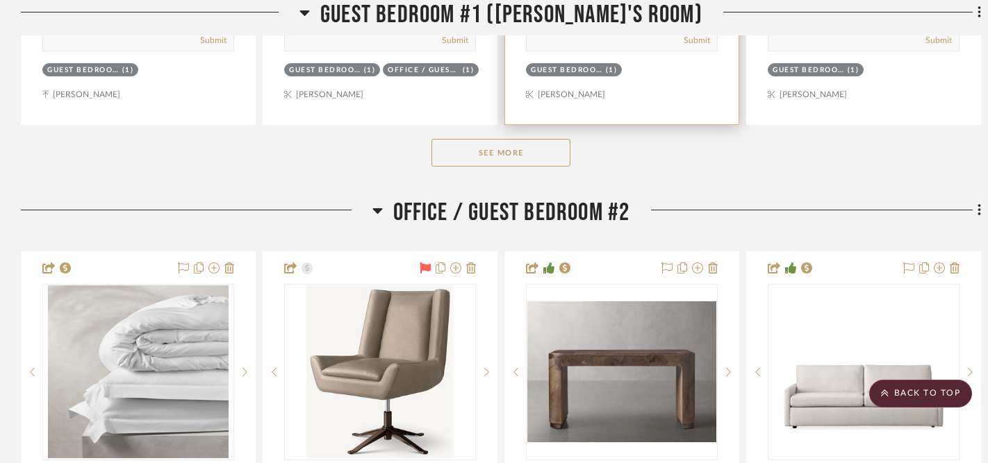
scroll to position [3864, 0]
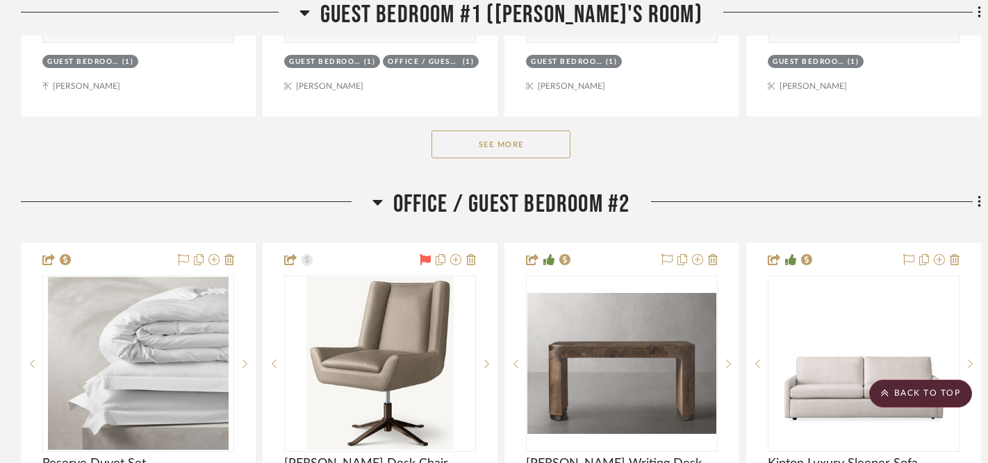
click at [483, 140] on button "See More" at bounding box center [500, 145] width 139 height 28
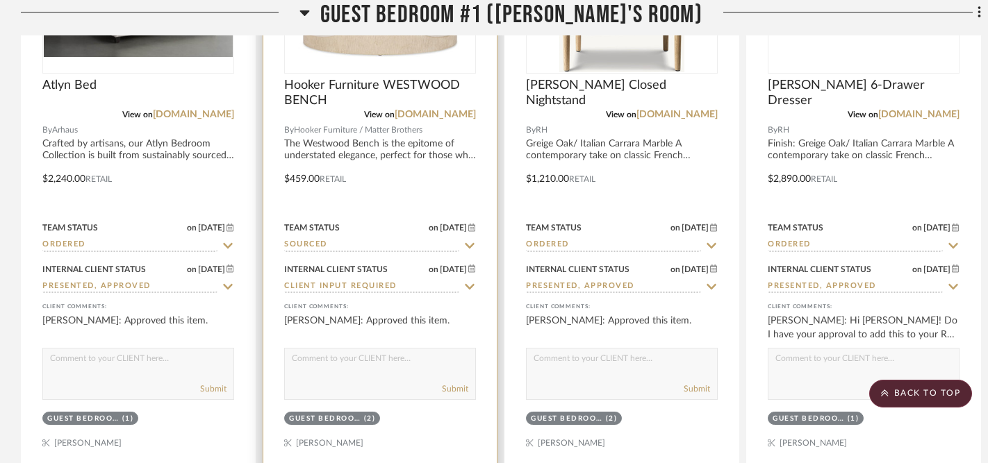
scroll to position [4124, 0]
click at [471, 283] on icon at bounding box center [470, 286] width 10 height 6
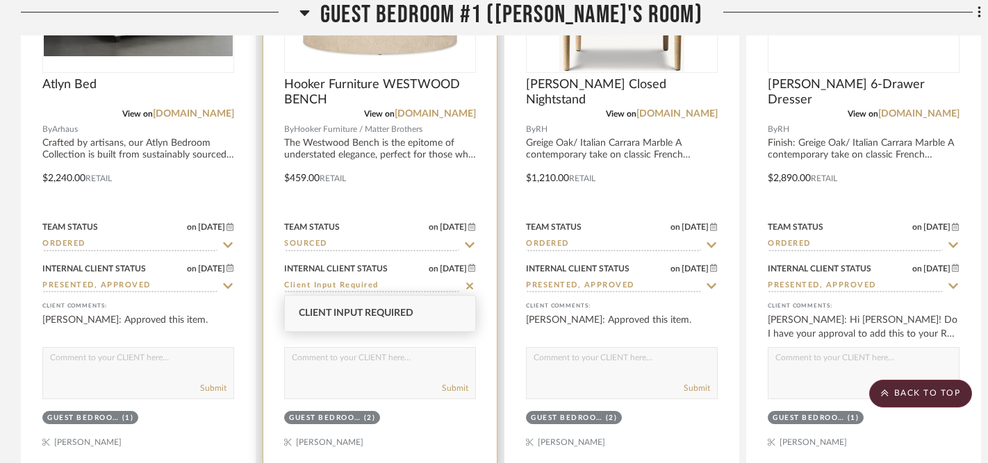
click at [471, 283] on icon at bounding box center [469, 286] width 13 height 11
type input "9/7/2025"
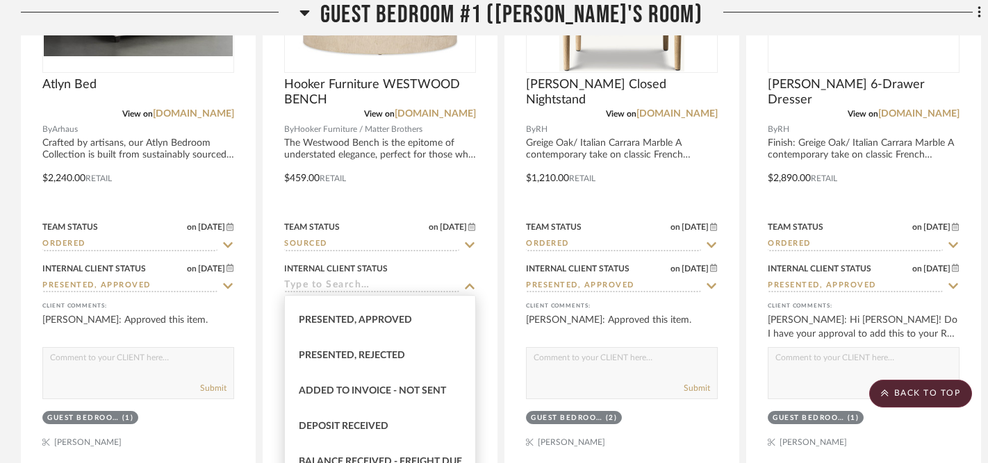
scroll to position [169, 0]
click at [388, 321] on span "Presented, Approved" at bounding box center [355, 321] width 113 height 10
type input "Presented, Approved"
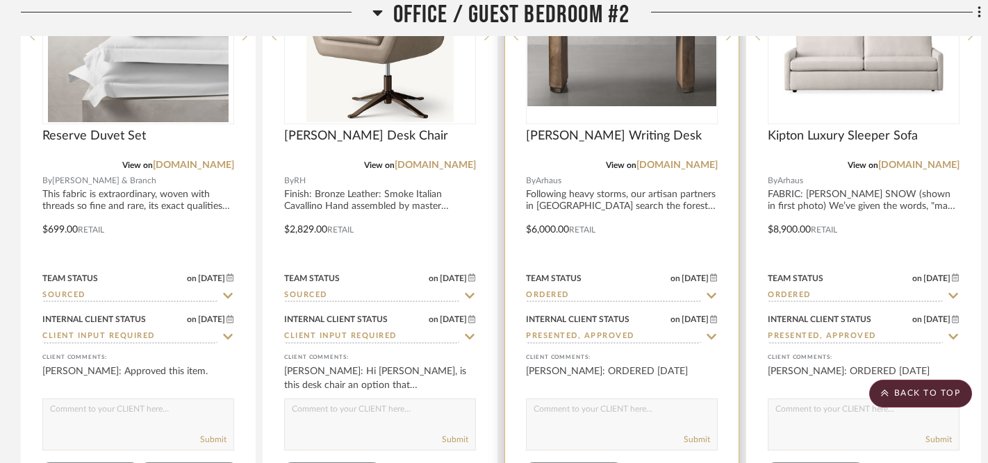
scroll to position [4810, 0]
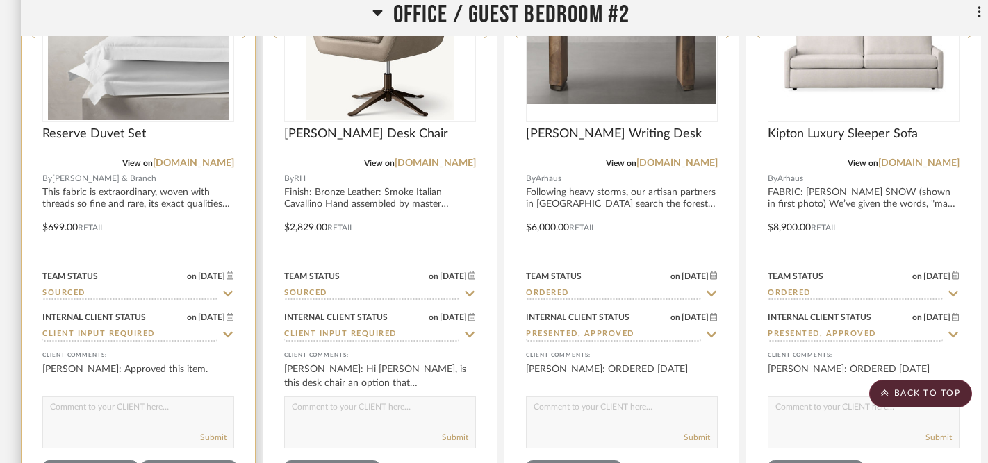
click at [228, 330] on icon at bounding box center [228, 334] width 13 height 11
click at [226, 333] on icon at bounding box center [227, 334] width 7 height 7
type input "9/7/2025"
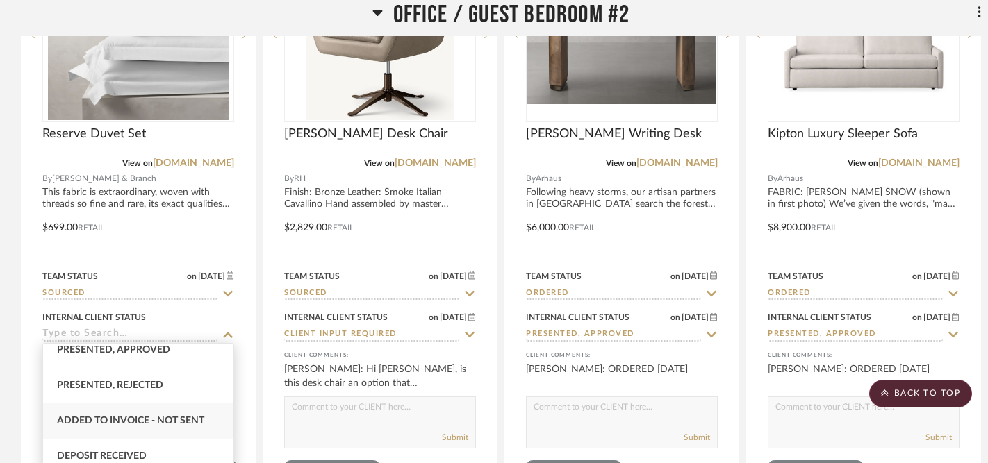
scroll to position [166, 0]
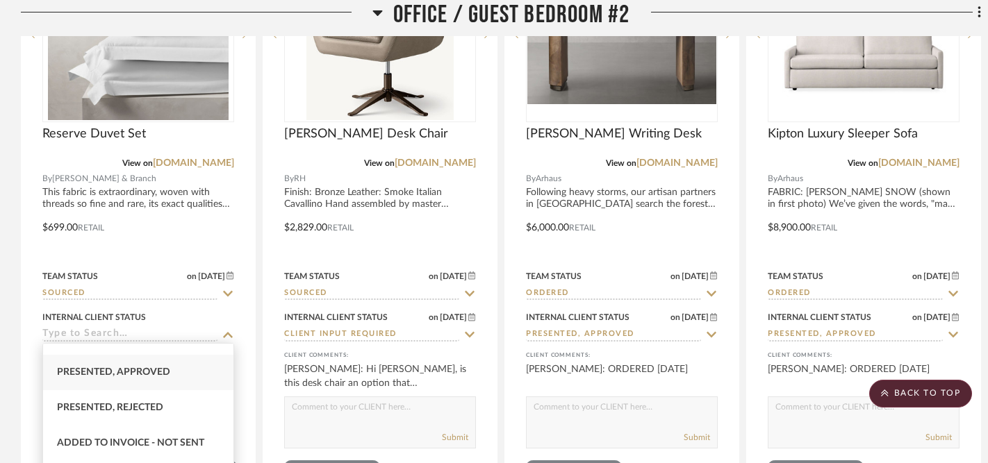
click at [153, 372] on span "Presented, Approved" at bounding box center [113, 372] width 113 height 10
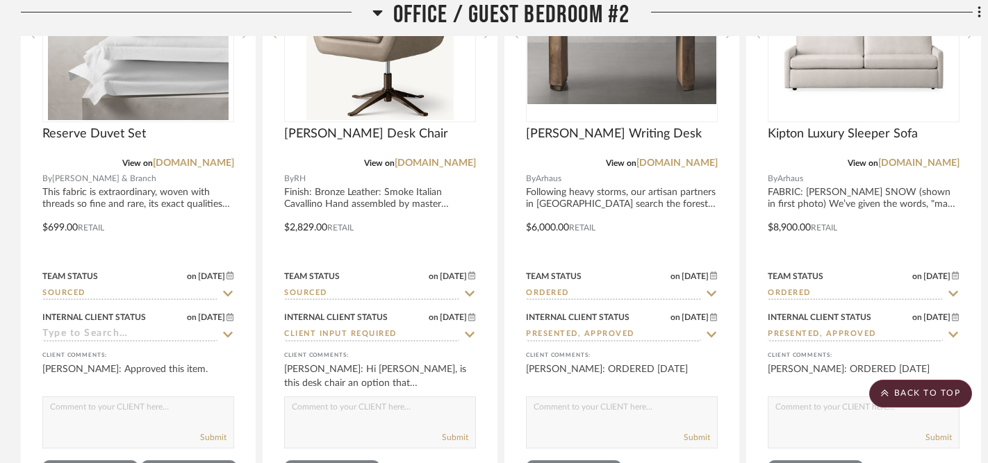
type input "Presented, Approved"
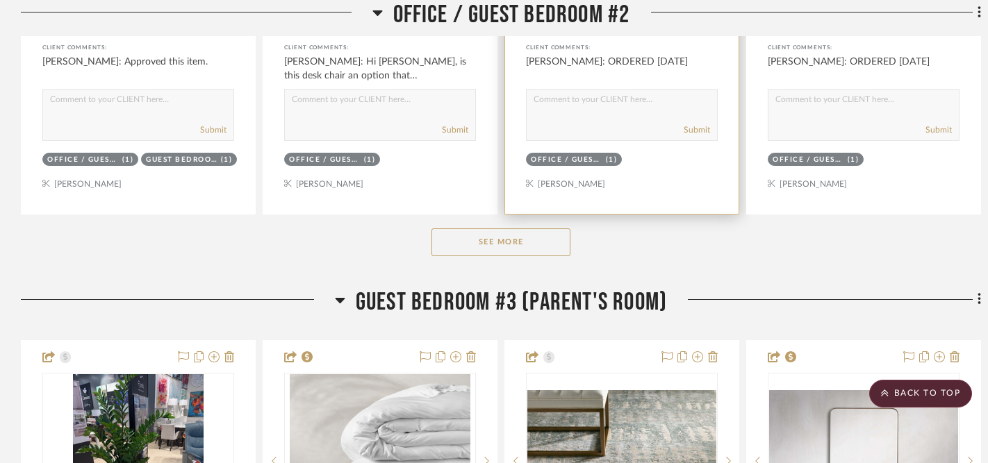
scroll to position [5124, 0]
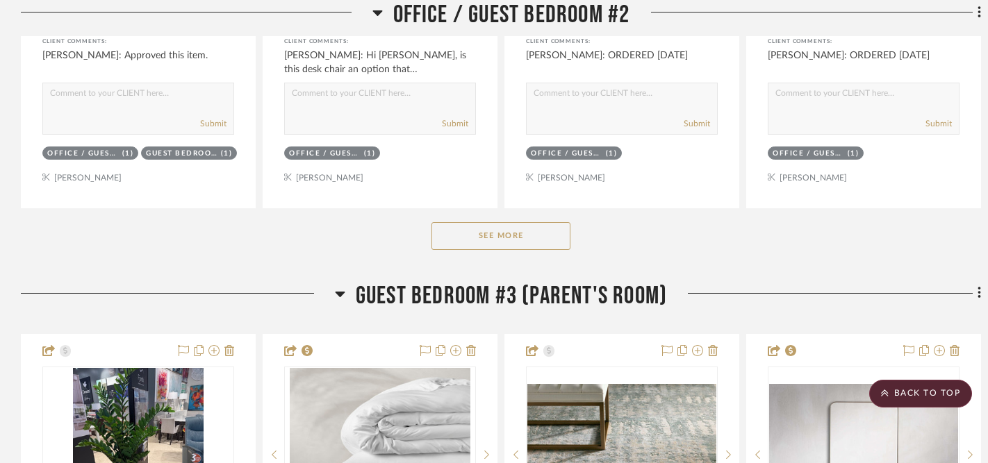
click at [504, 235] on button "See More" at bounding box center [500, 236] width 139 height 28
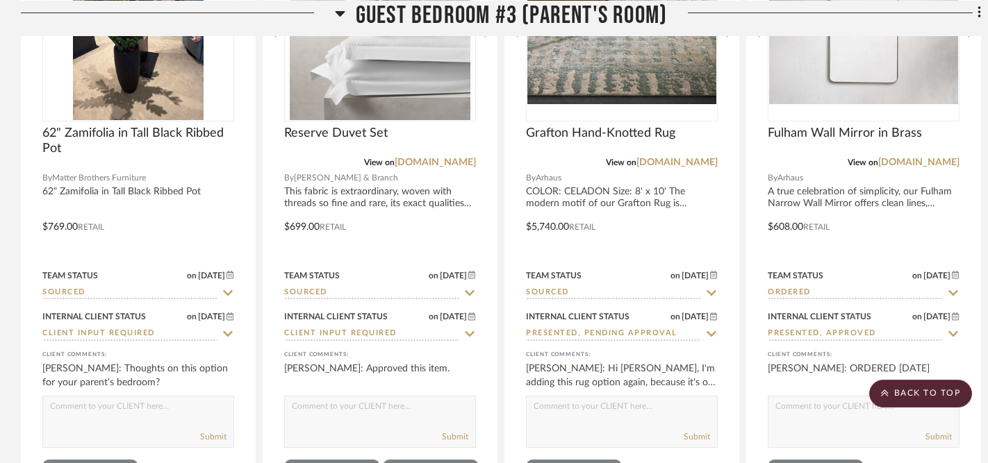
scroll to position [6779, 0]
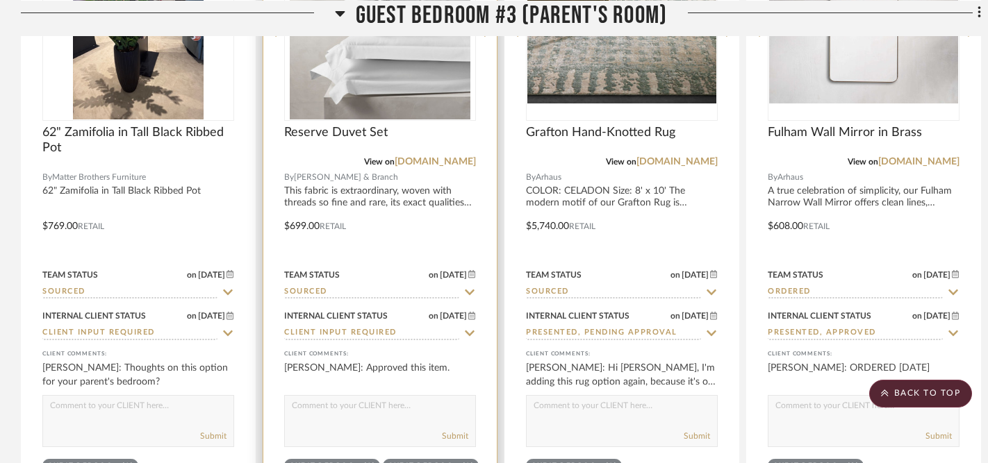
click at [466, 328] on icon at bounding box center [469, 333] width 13 height 11
click at [470, 330] on icon at bounding box center [469, 333] width 7 height 7
type input "9/7/2025"
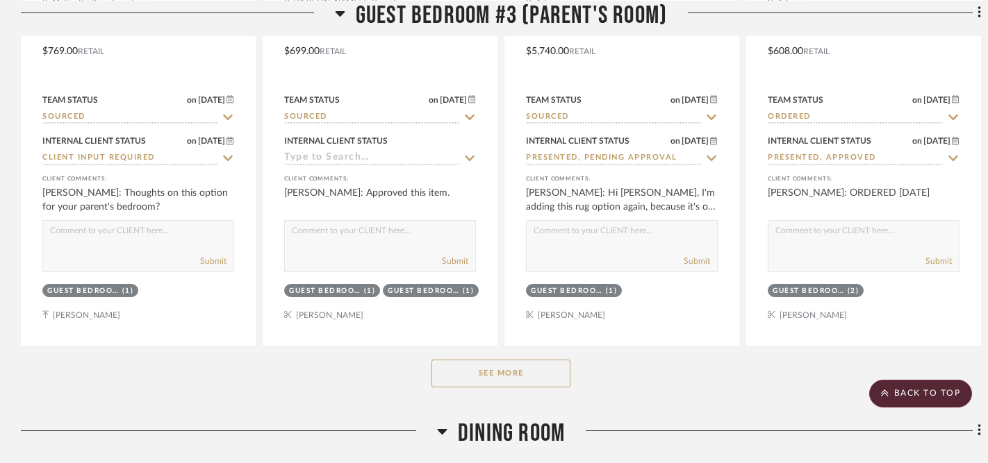
scroll to position [6955, 0]
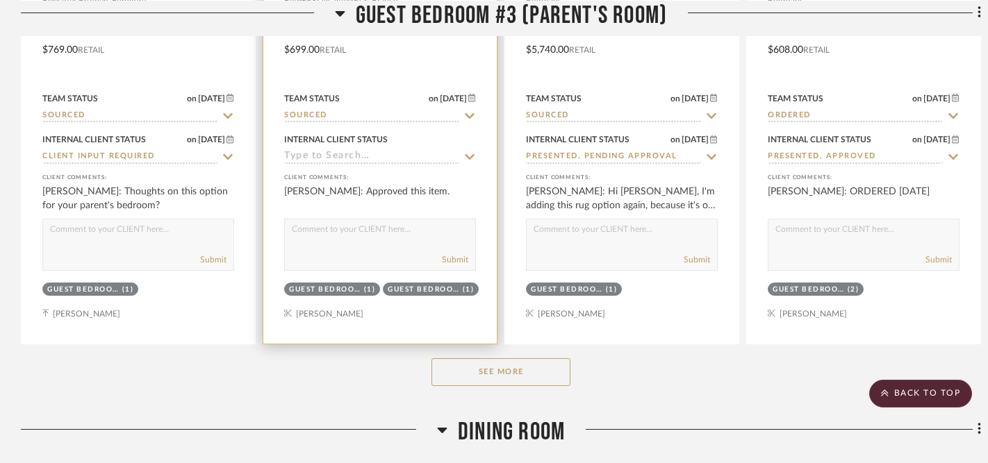
click at [470, 154] on icon at bounding box center [470, 157] width 10 height 6
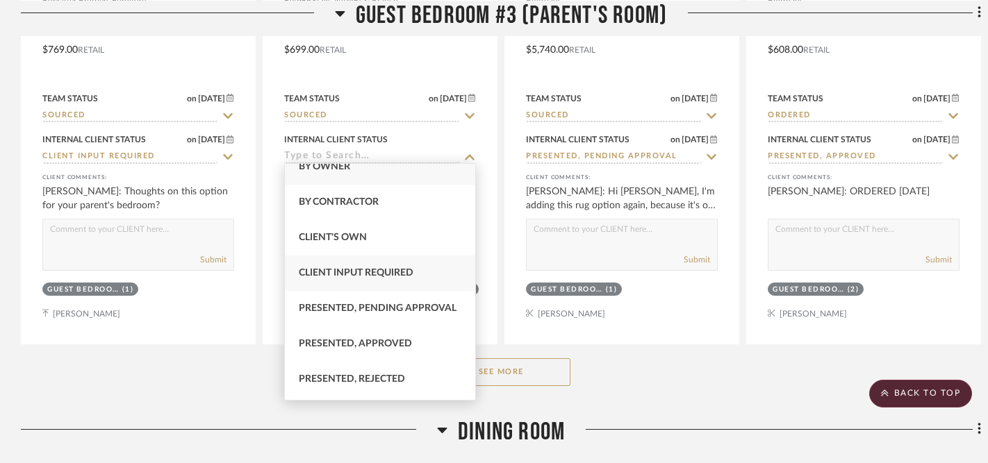
scroll to position [31, 0]
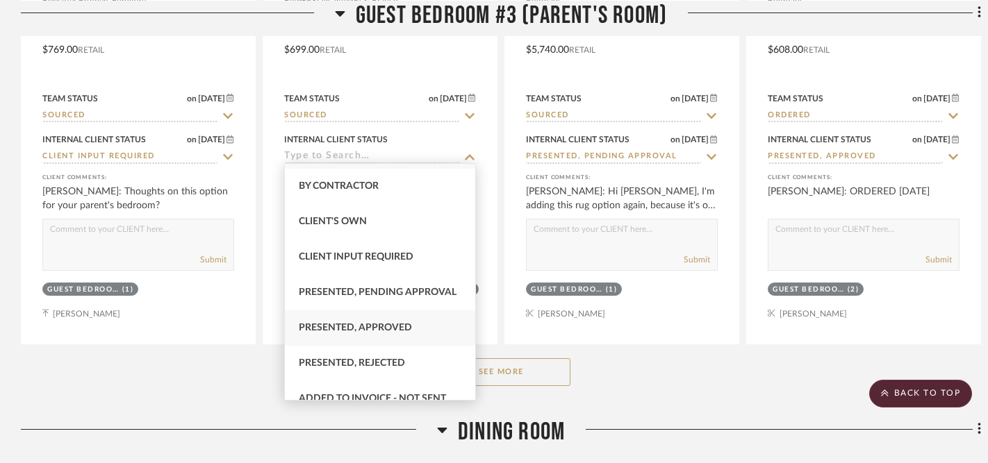
click at [388, 332] on span "Presented, Approved" at bounding box center [355, 328] width 113 height 10
type input "Presented, Approved"
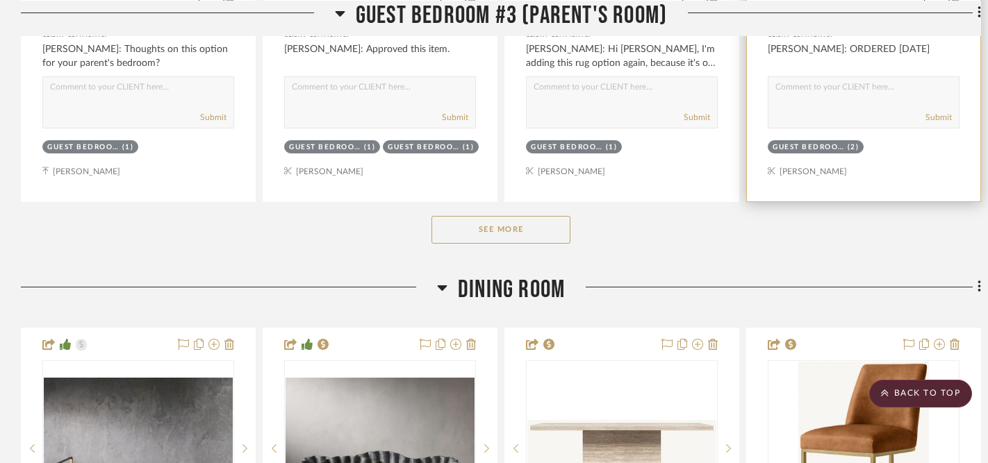
scroll to position [7100, 0]
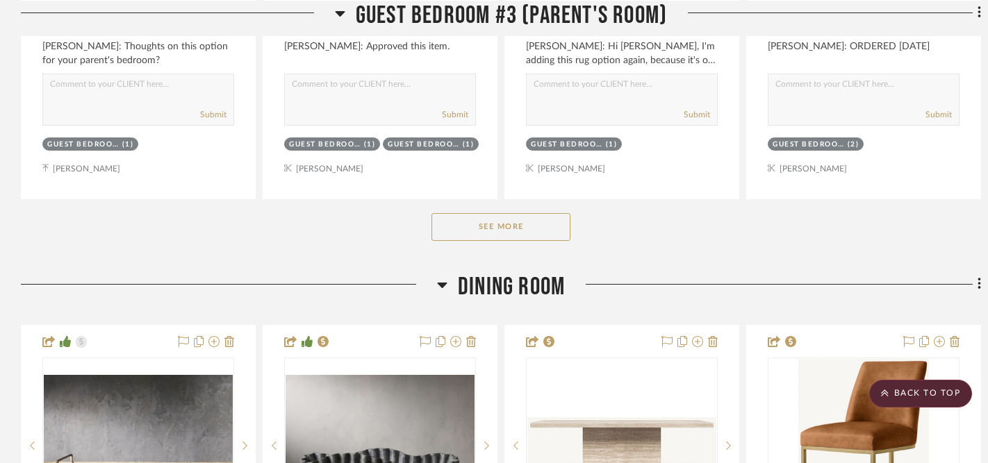
click at [516, 222] on button "See More" at bounding box center [500, 227] width 139 height 28
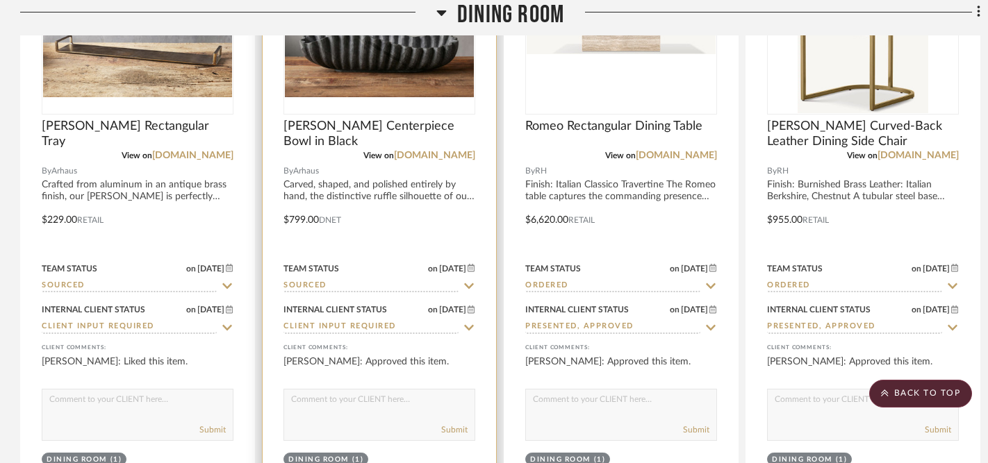
scroll to position [8753, 1]
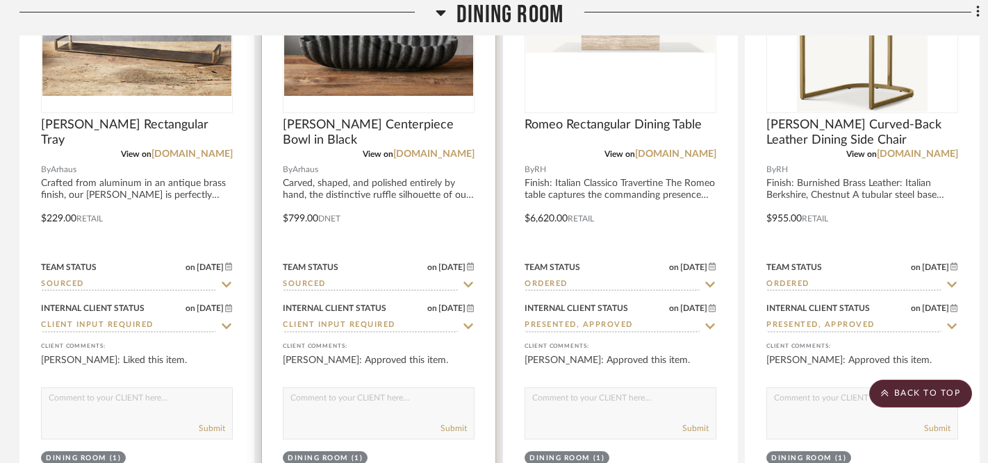
click at [468, 321] on icon at bounding box center [468, 326] width 13 height 11
click at [468, 323] on icon at bounding box center [468, 326] width 7 height 7
type input "9/7/2025"
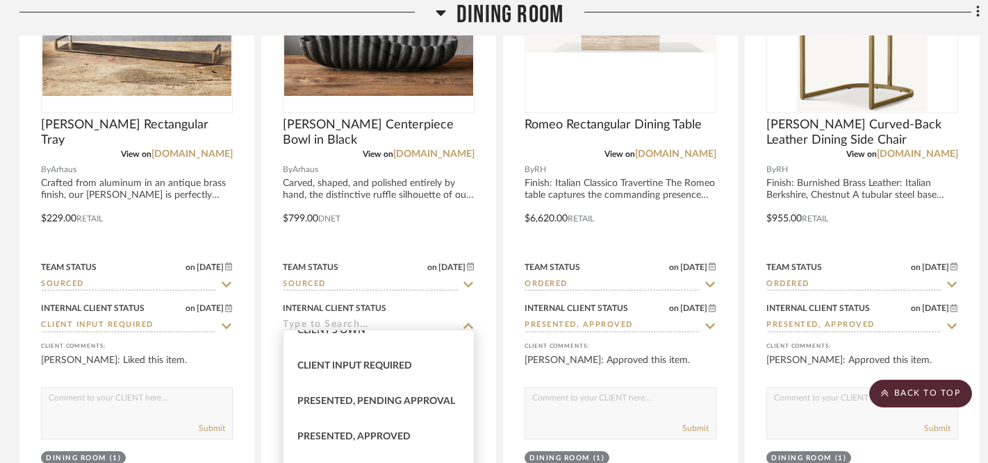
scroll to position [90, 0]
click at [356, 432] on span "Presented, Approved" at bounding box center [353, 435] width 113 height 10
type input "Presented, Approved"
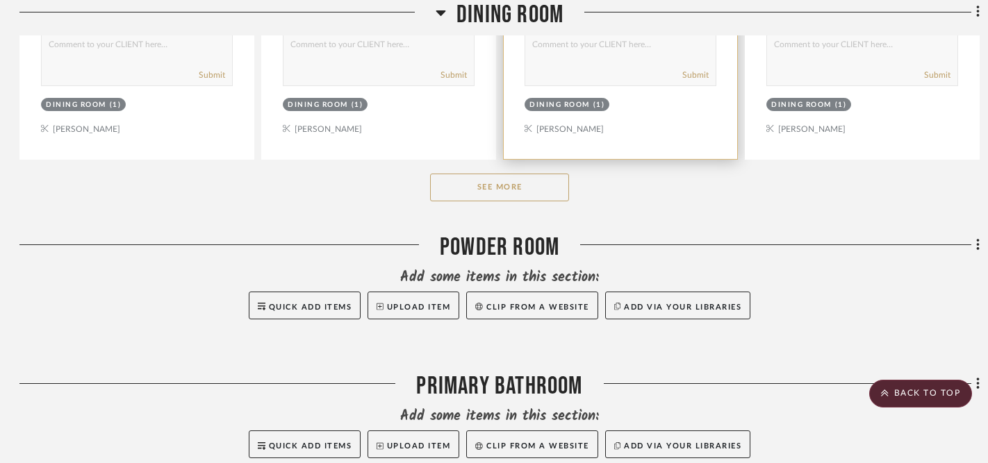
scroll to position [9109, 1]
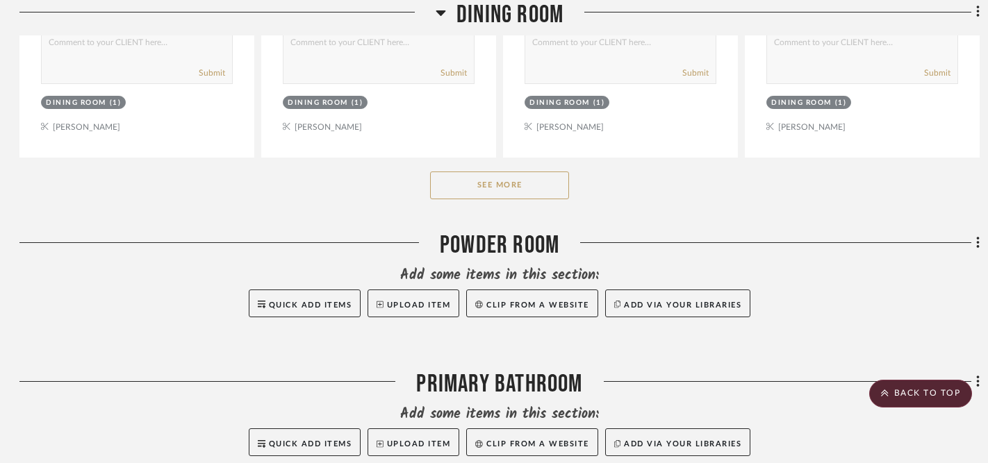
click at [503, 178] on button "See More" at bounding box center [499, 186] width 139 height 28
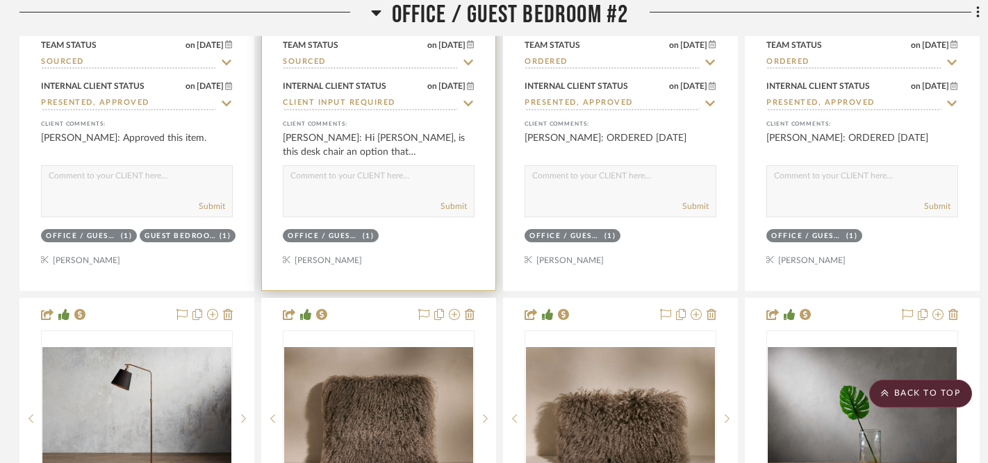
scroll to position [4954, 1]
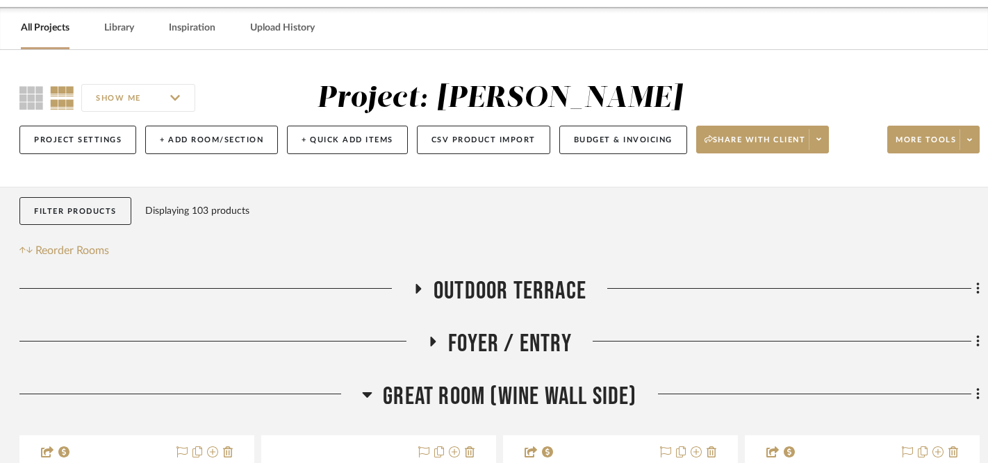
scroll to position [50, 0]
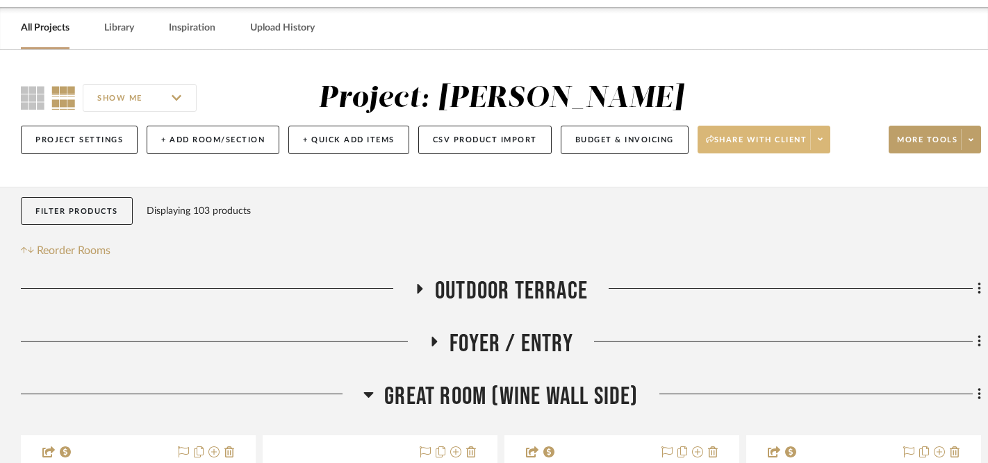
click at [767, 143] on span "Share with client" at bounding box center [756, 145] width 101 height 21
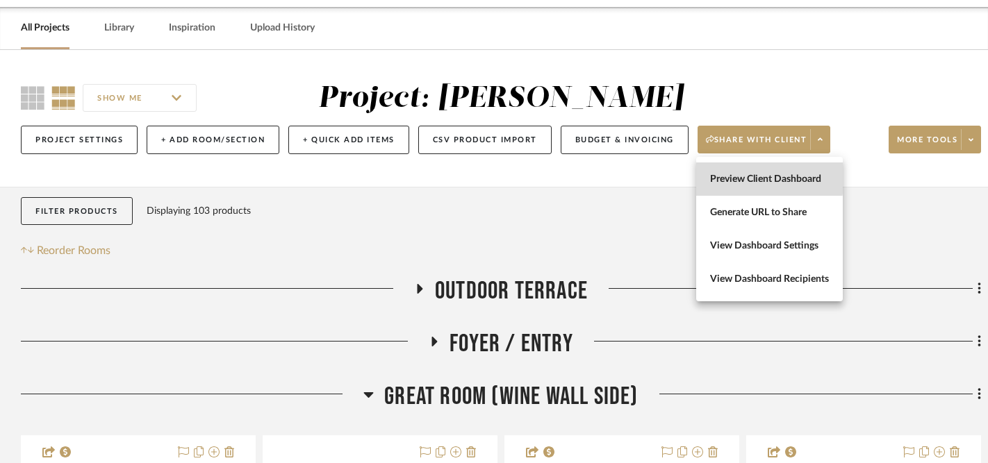
click at [752, 178] on span "Preview Client Dashboard" at bounding box center [769, 180] width 119 height 12
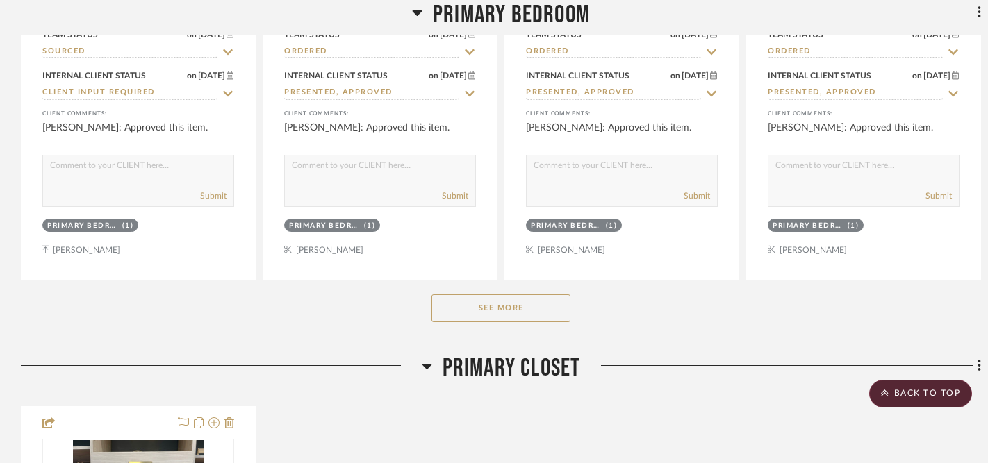
scroll to position [2281, 0]
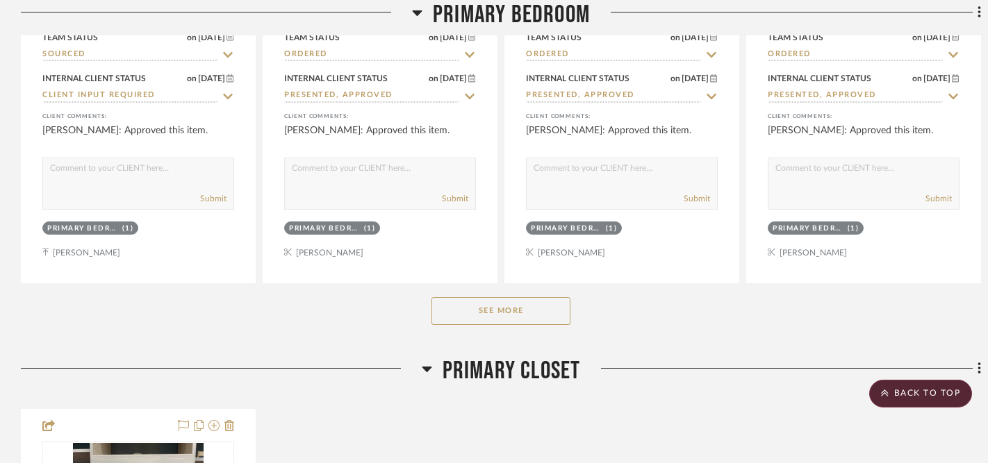
click at [474, 310] on button "See More" at bounding box center [500, 311] width 139 height 28
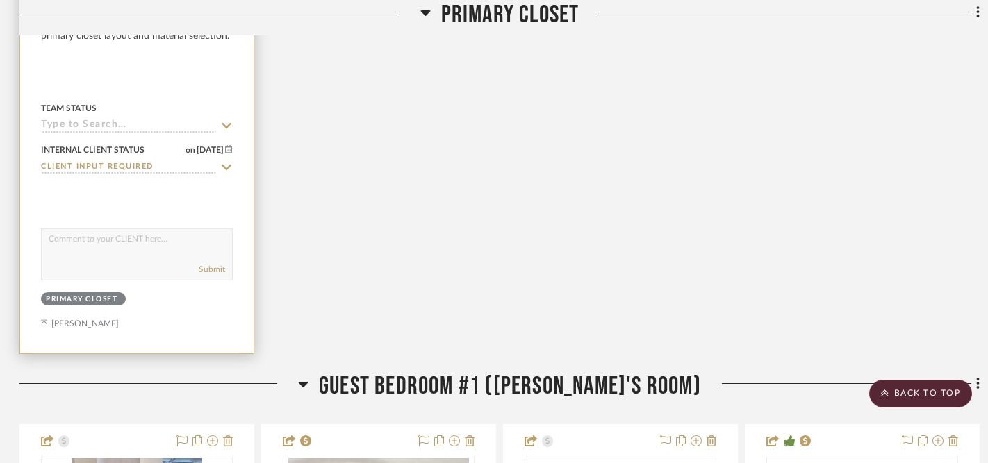
scroll to position [4181, 1]
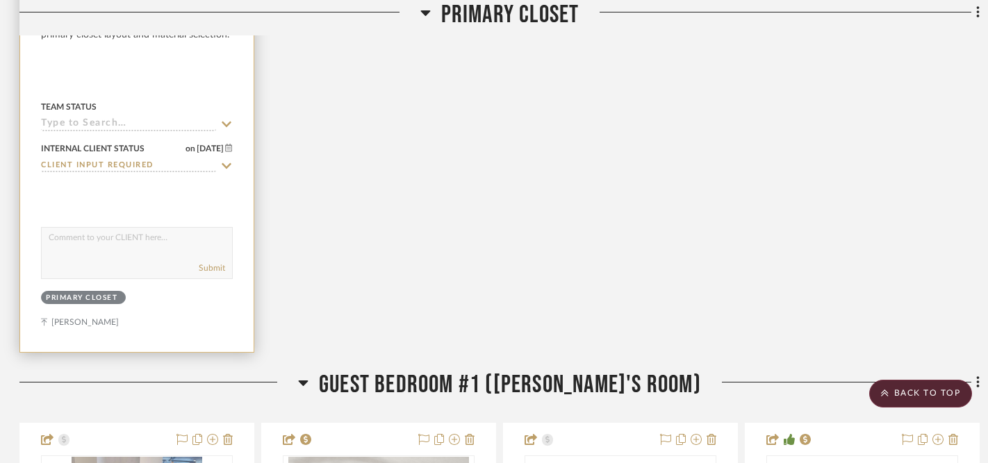
click at [160, 235] on textarea at bounding box center [137, 241] width 190 height 26
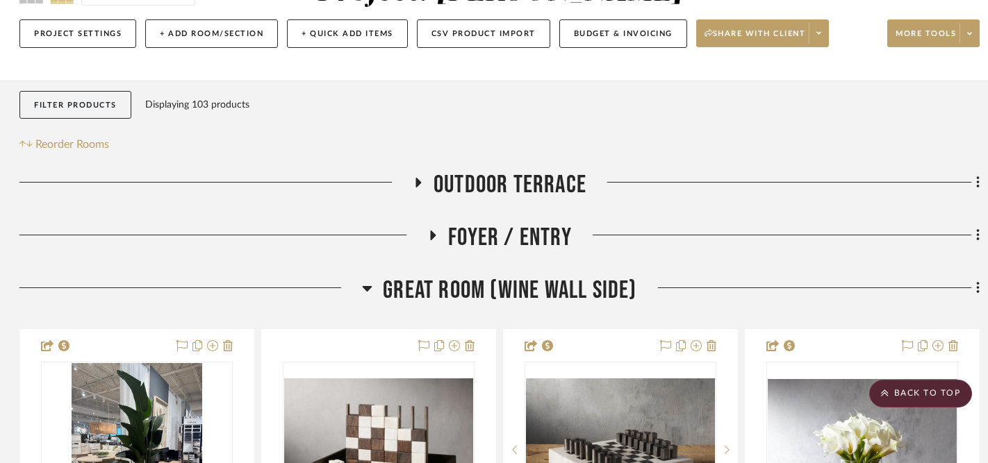
scroll to position [143, 1]
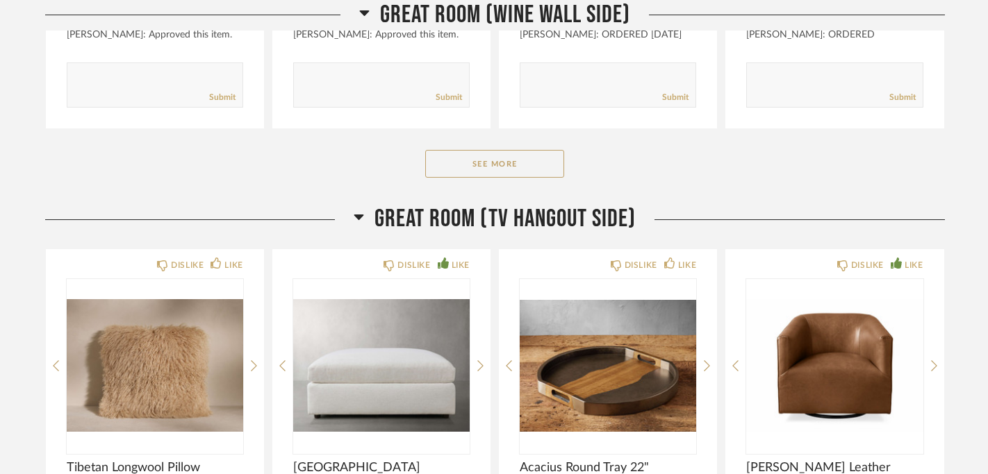
scroll to position [1274, 0]
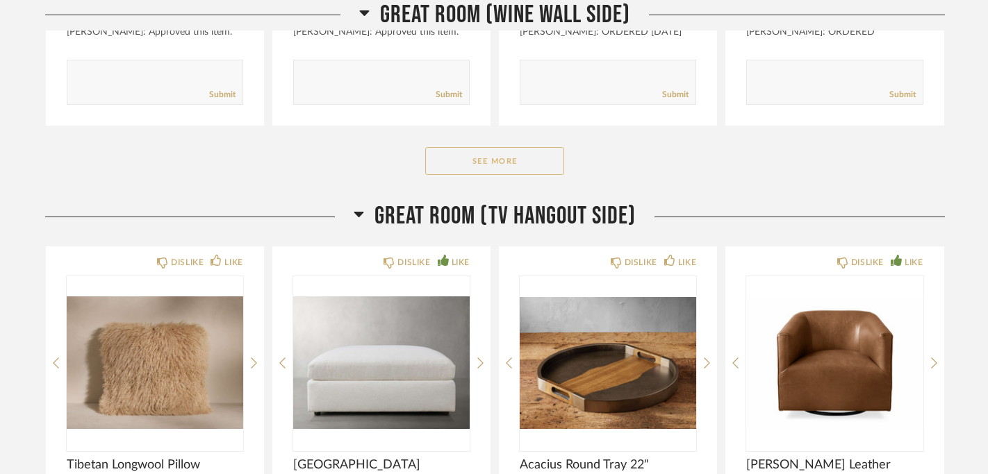
click at [498, 165] on button "See More" at bounding box center [494, 161] width 139 height 28
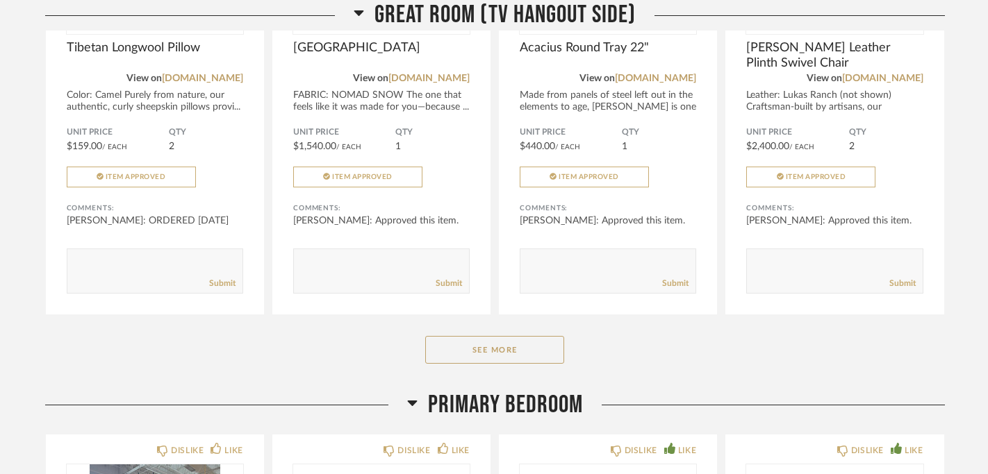
scroll to position [2198, 0]
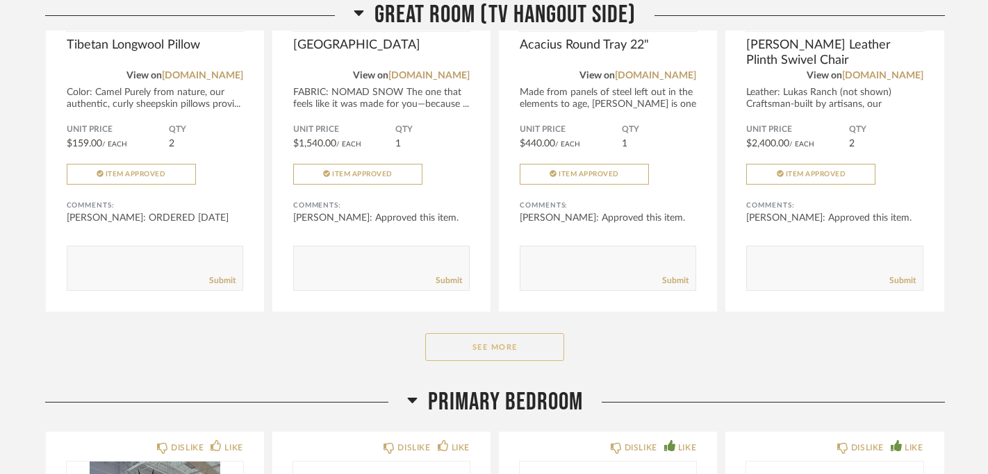
click at [505, 358] on button "See More" at bounding box center [494, 347] width 139 height 28
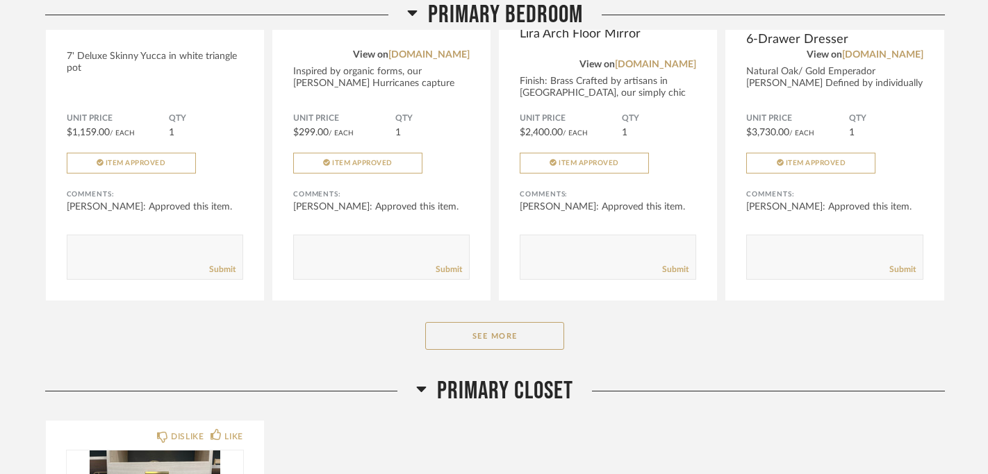
scroll to position [3336, 0]
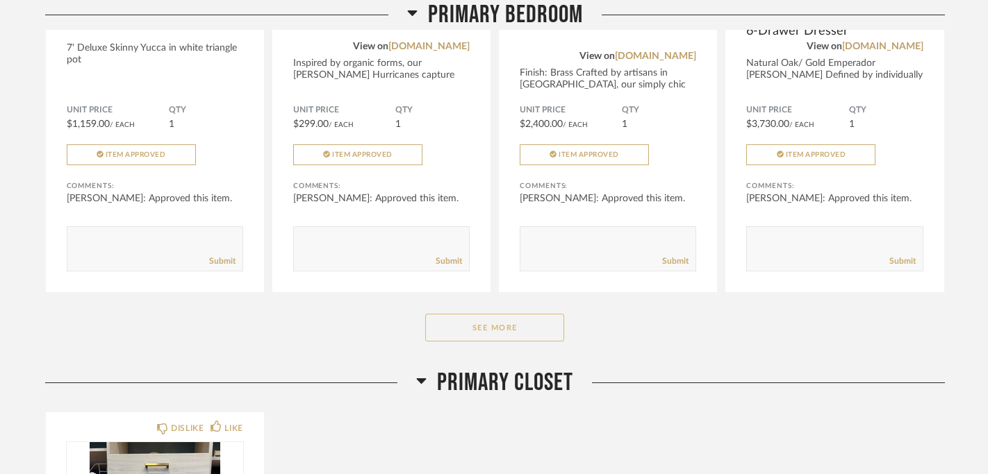
click at [500, 331] on button "See More" at bounding box center [494, 328] width 139 height 28
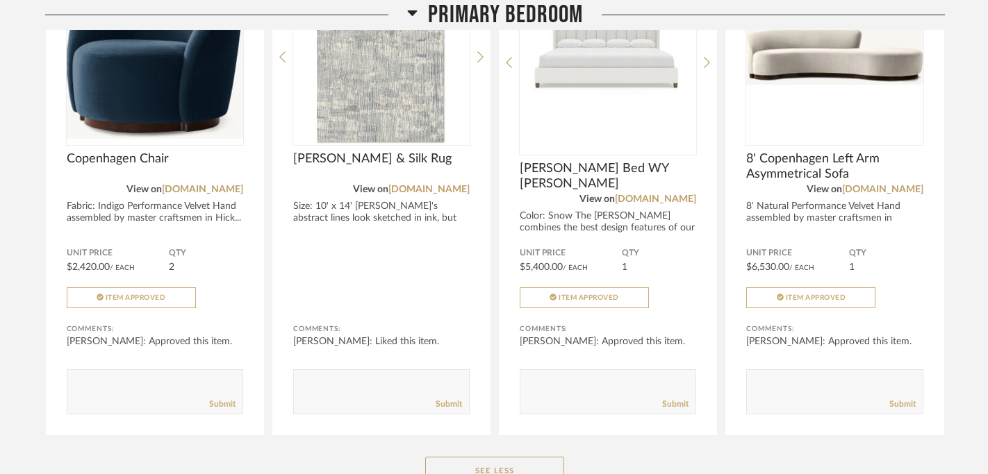
scroll to position [4196, 0]
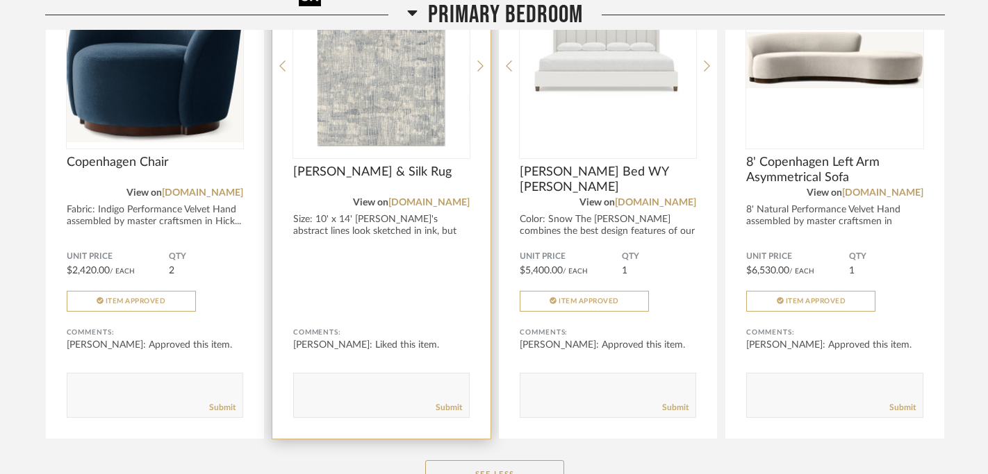
click at [370, 125] on img "0" at bounding box center [381, 61] width 176 height 174
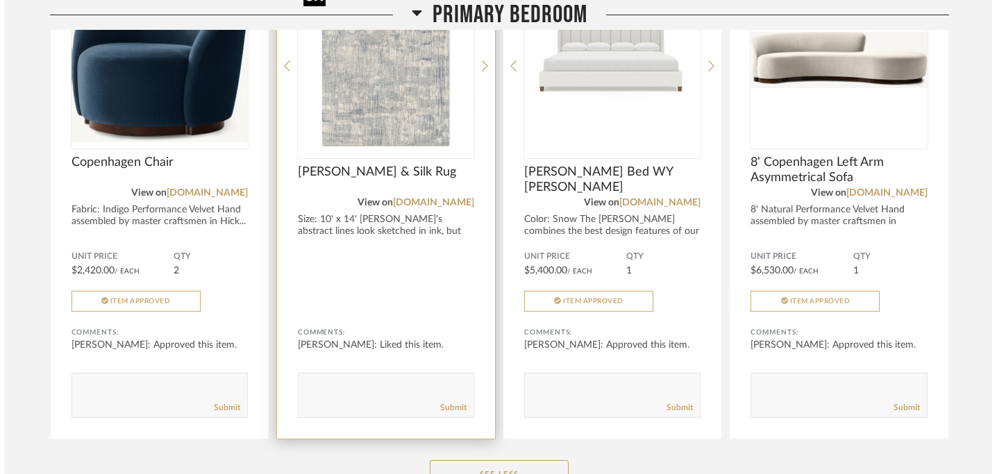
scroll to position [0, 0]
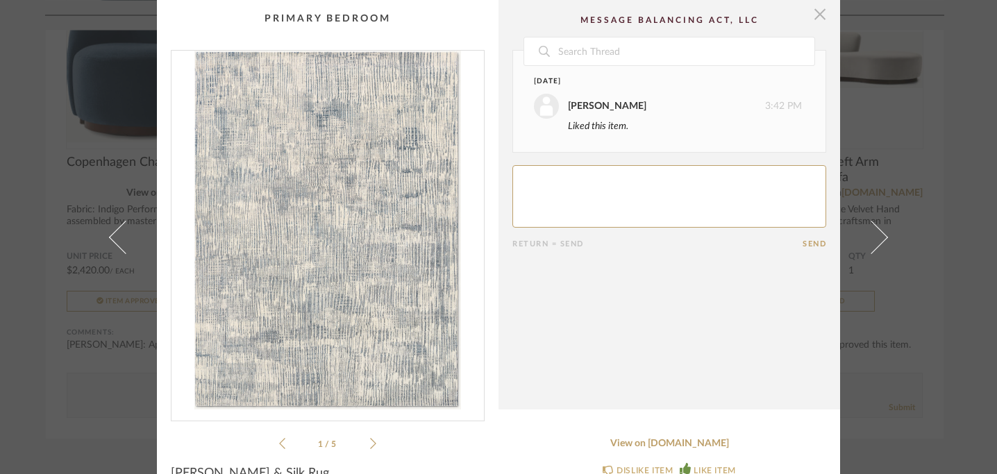
click at [815, 19] on span "button" at bounding box center [820, 14] width 28 height 28
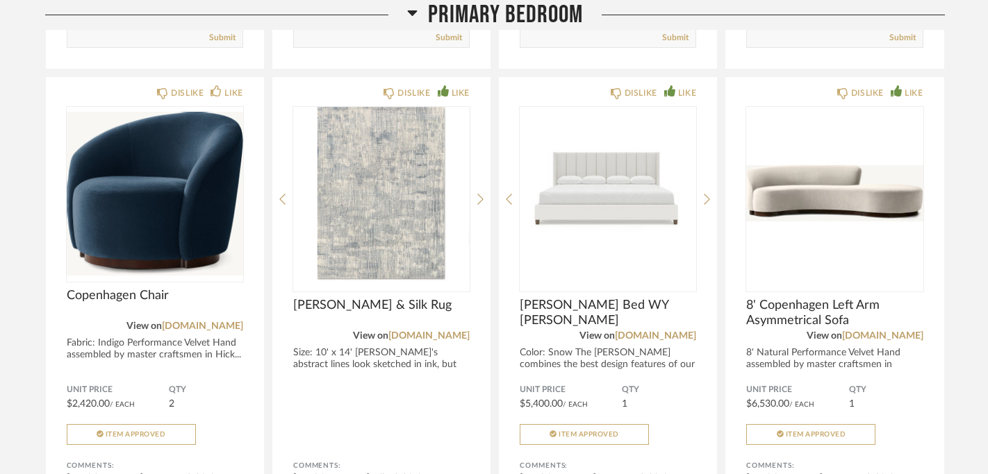
scroll to position [3982, 0]
